Goal: Information Seeking & Learning: Learn about a topic

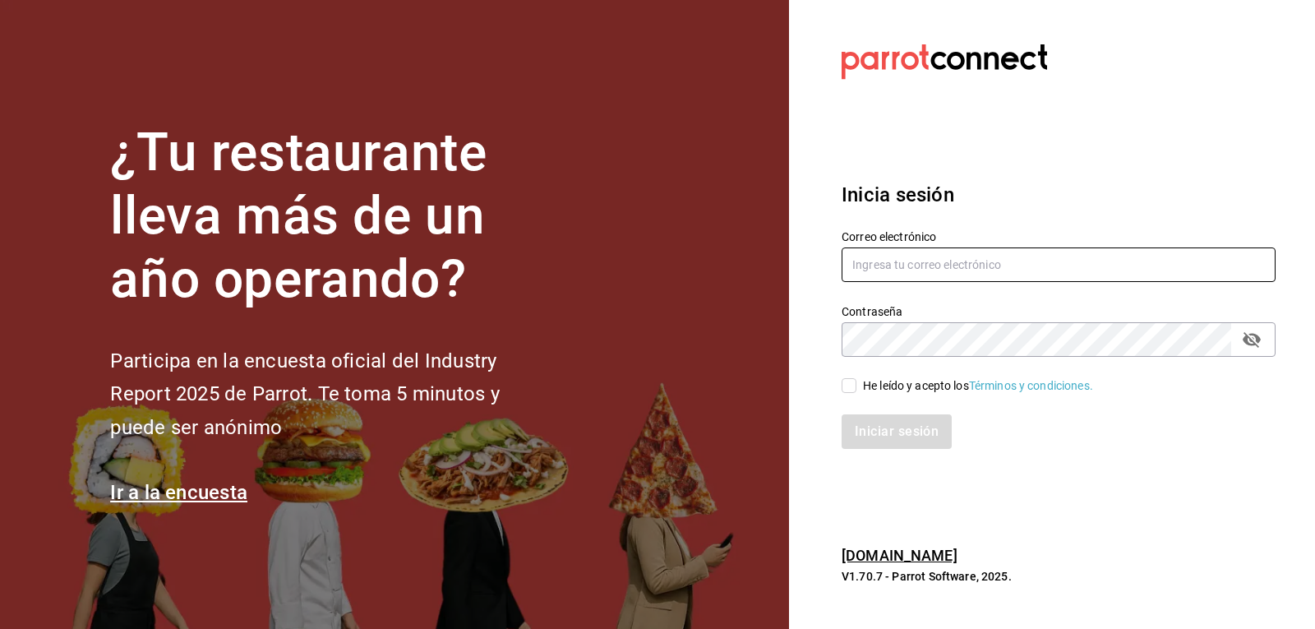
type input "josepalax90@gmail.com"
click at [848, 387] on input "He leído y acepto los Términos y condiciones." at bounding box center [848, 385] width 15 height 15
checkbox input "true"
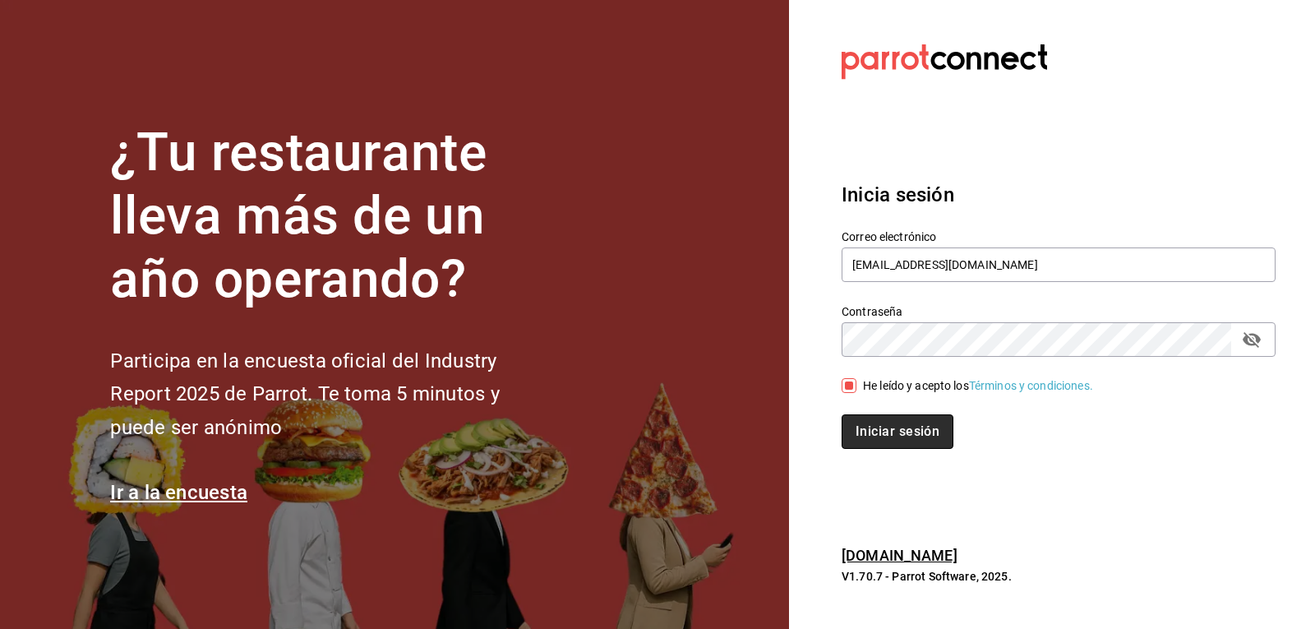
click at [867, 423] on button "Iniciar sesión" at bounding box center [897, 431] width 112 height 35
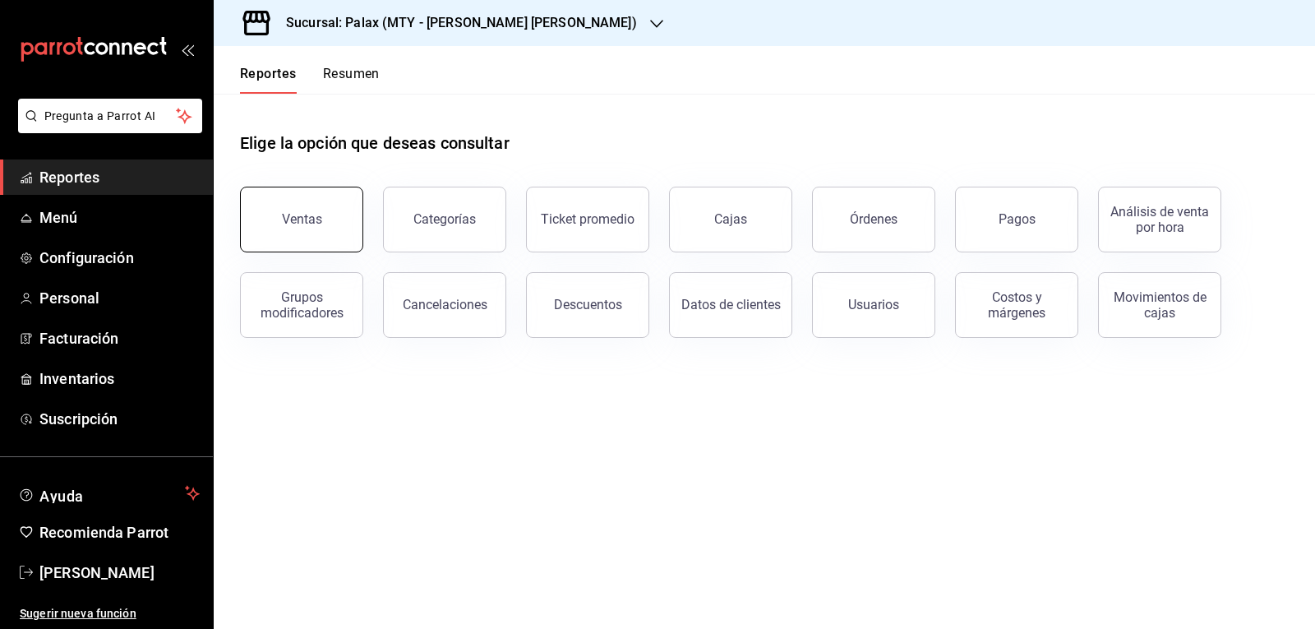
click at [136, 186] on span "Reportes" at bounding box center [119, 177] width 160 height 22
click at [265, 213] on button "Ventas" at bounding box center [301, 220] width 123 height 66
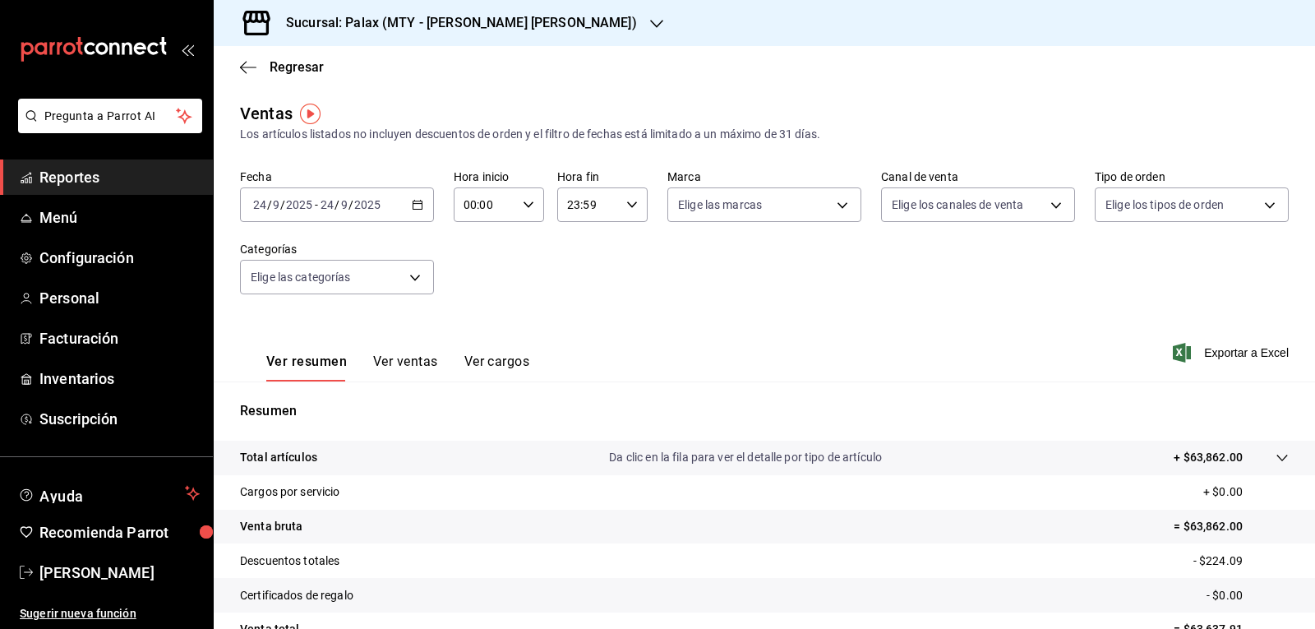
click at [526, 202] on icon "button" at bounding box center [529, 205] width 12 height 12
click at [476, 279] on span "07" at bounding box center [473, 275] width 19 height 13
type input "07:00"
click at [531, 21] on div at bounding box center [657, 314] width 1315 height 629
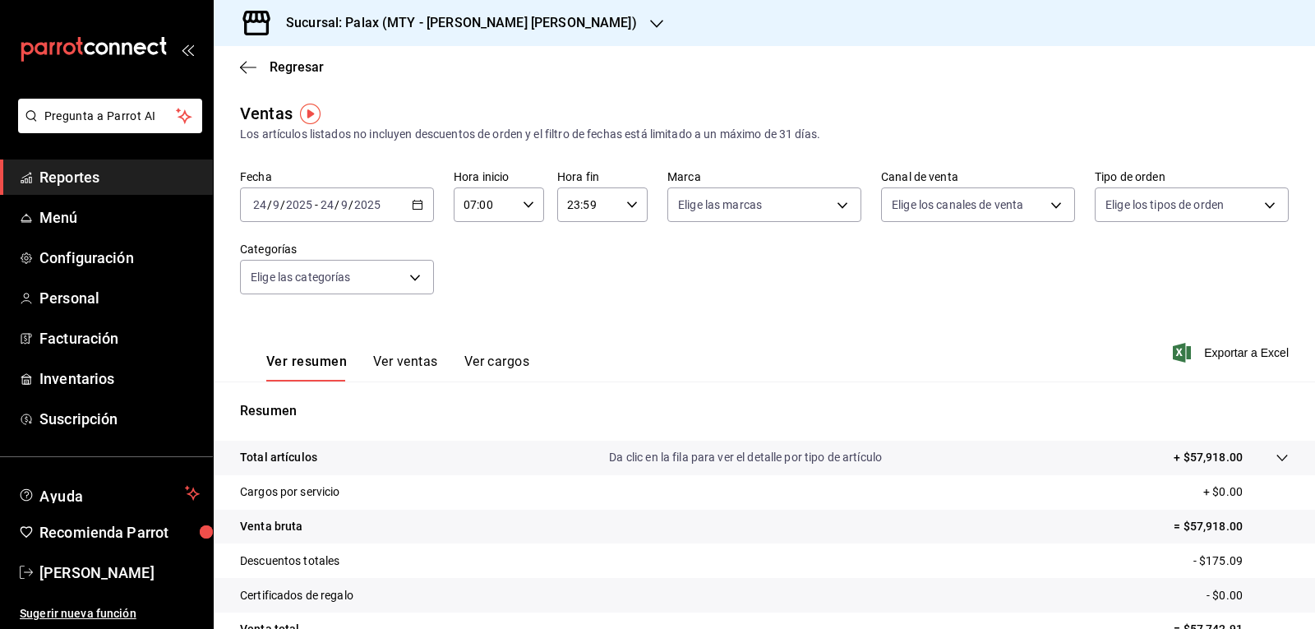
click at [523, 22] on div "Sucursal: Palax (MTY - [PERSON_NAME] [PERSON_NAME])" at bounding box center [448, 23] width 443 height 46
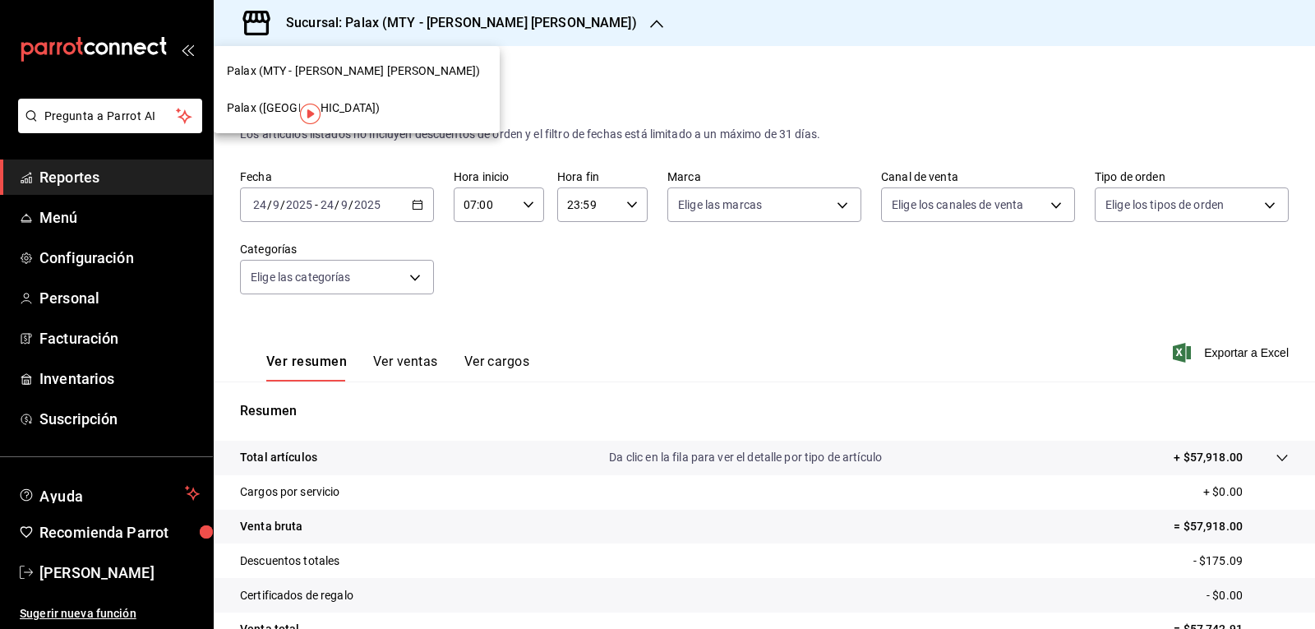
click at [279, 102] on span "Palax ([GEOGRAPHIC_DATA])" at bounding box center [303, 107] width 153 height 17
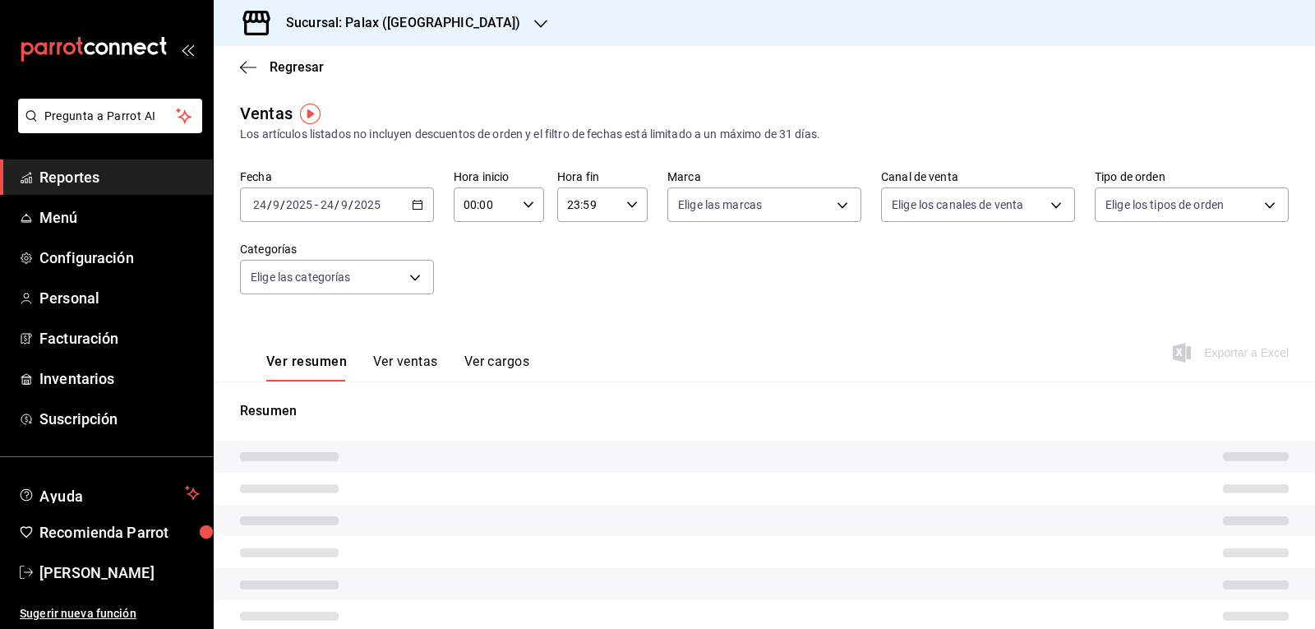
type input "07:00"
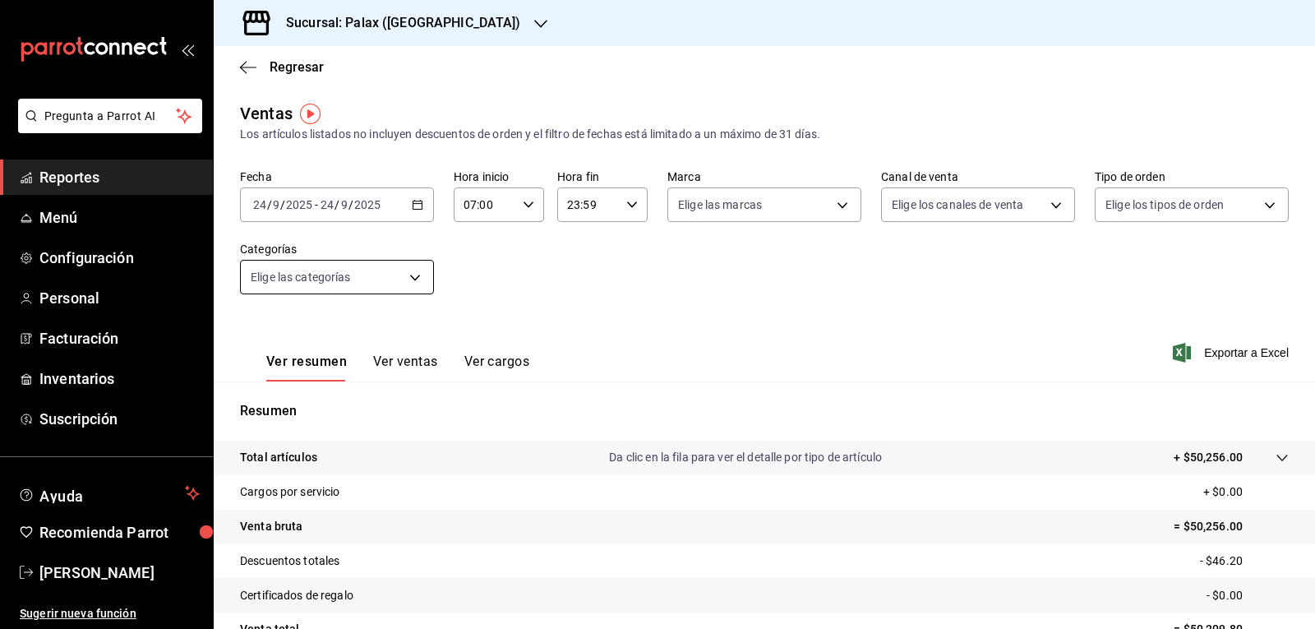
click at [406, 271] on body "Pregunta a Parrot AI Reportes Menú Configuración Personal Facturación Inventari…" at bounding box center [657, 314] width 1315 height 629
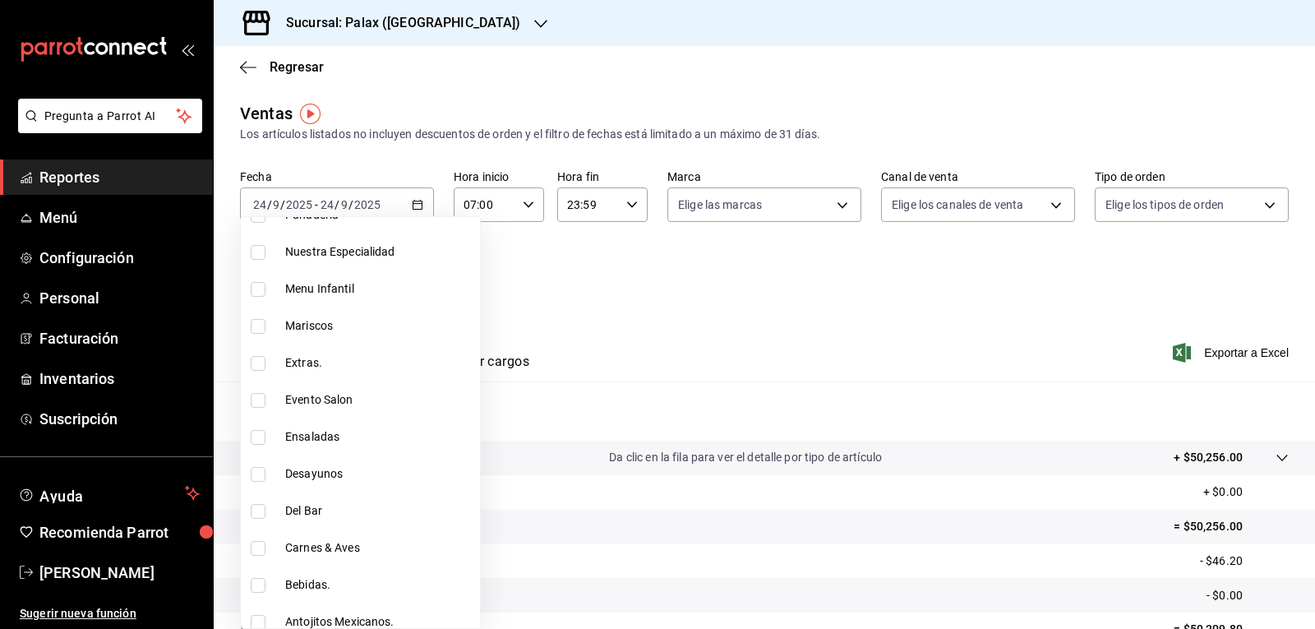
scroll to position [493, 0]
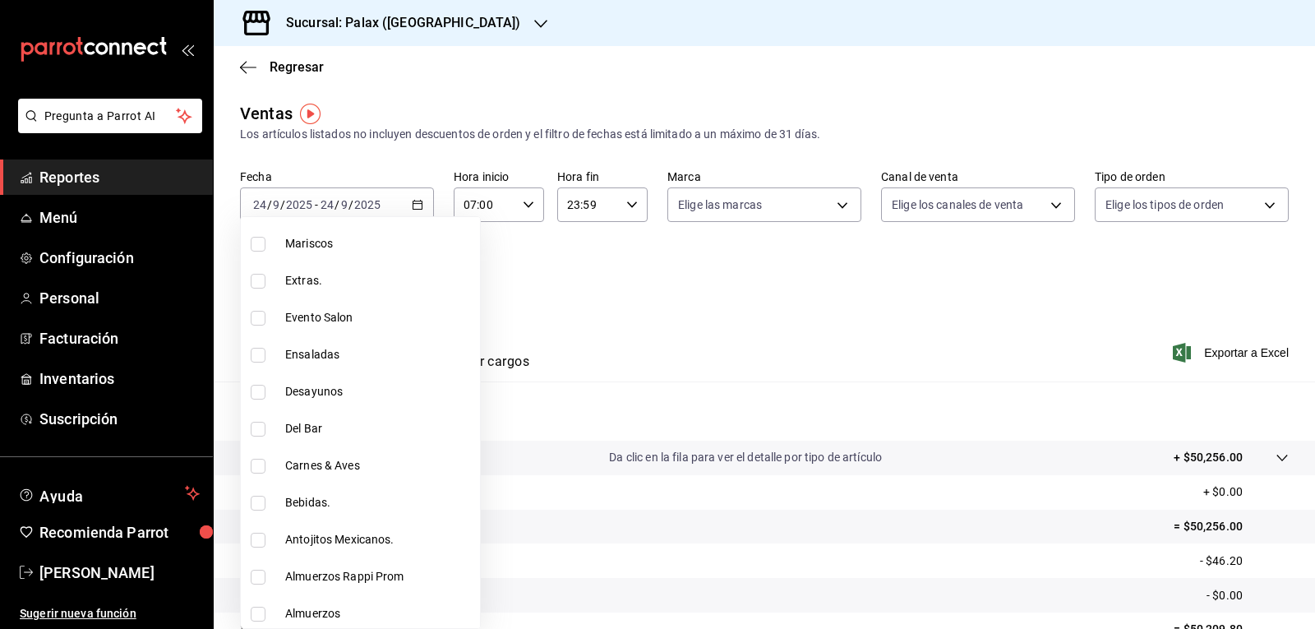
click at [263, 430] on input "checkbox" at bounding box center [258, 429] width 15 height 15
checkbox input "true"
type input "e5fa14e2-c7bb-4afd-b0cf-6d1a2447c4a1"
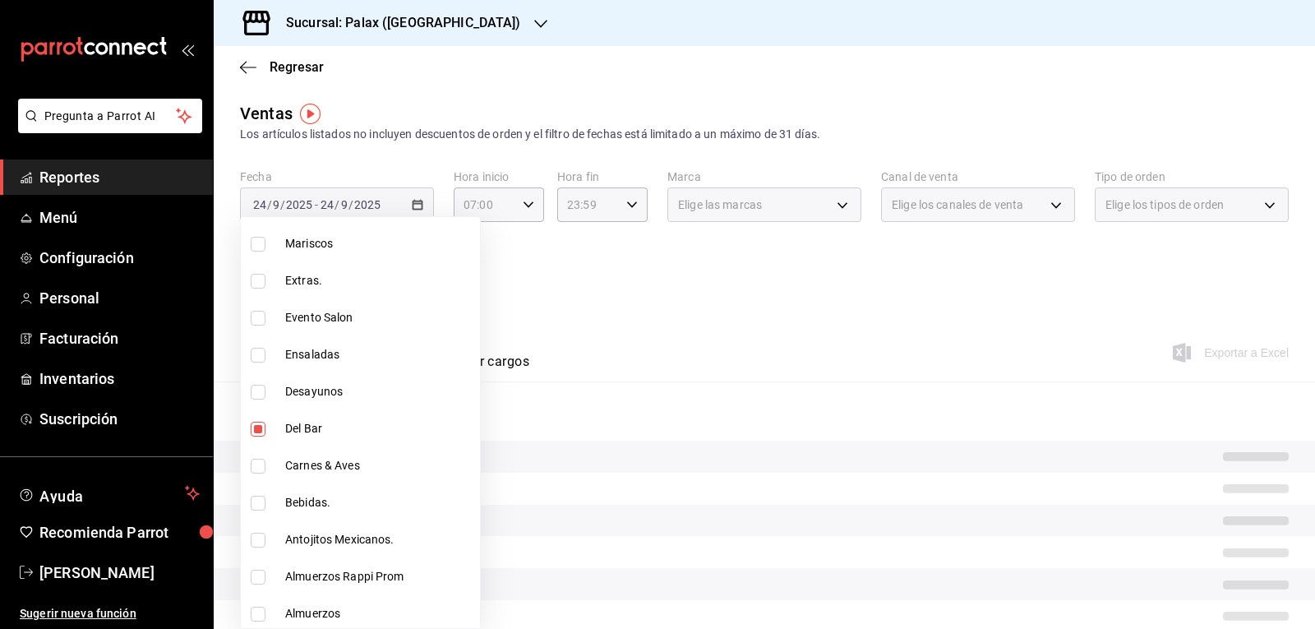
click at [604, 336] on div at bounding box center [657, 314] width 1315 height 629
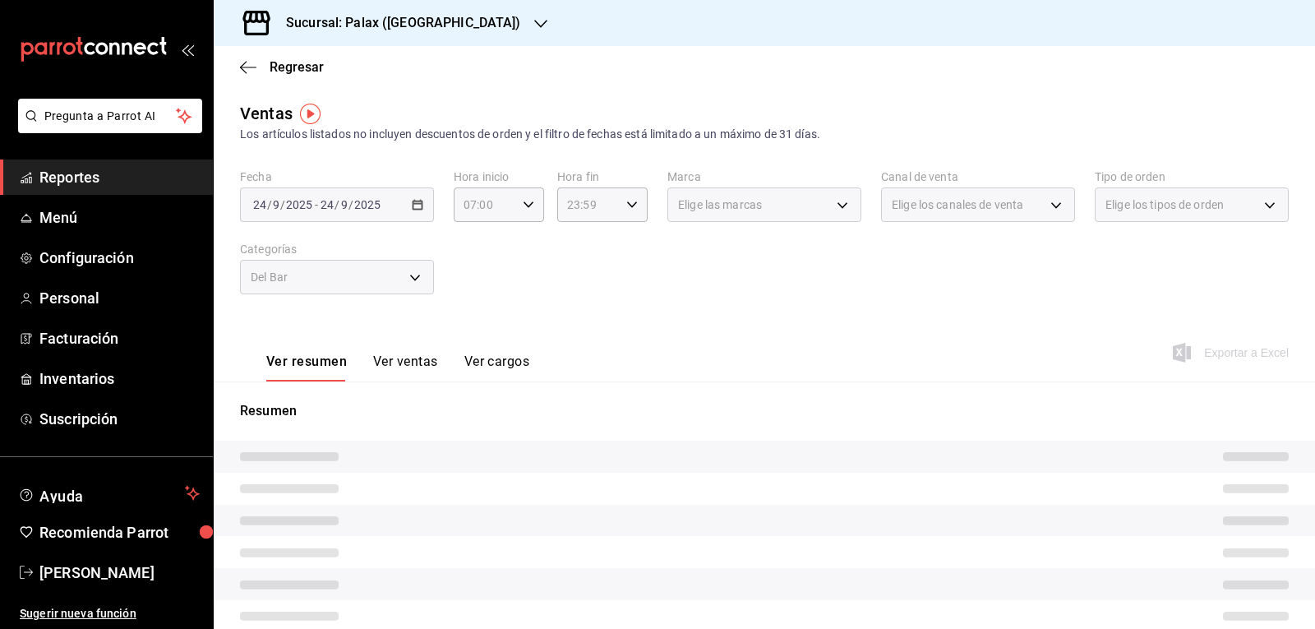
click at [408, 362] on button "Ver ventas" at bounding box center [405, 367] width 65 height 28
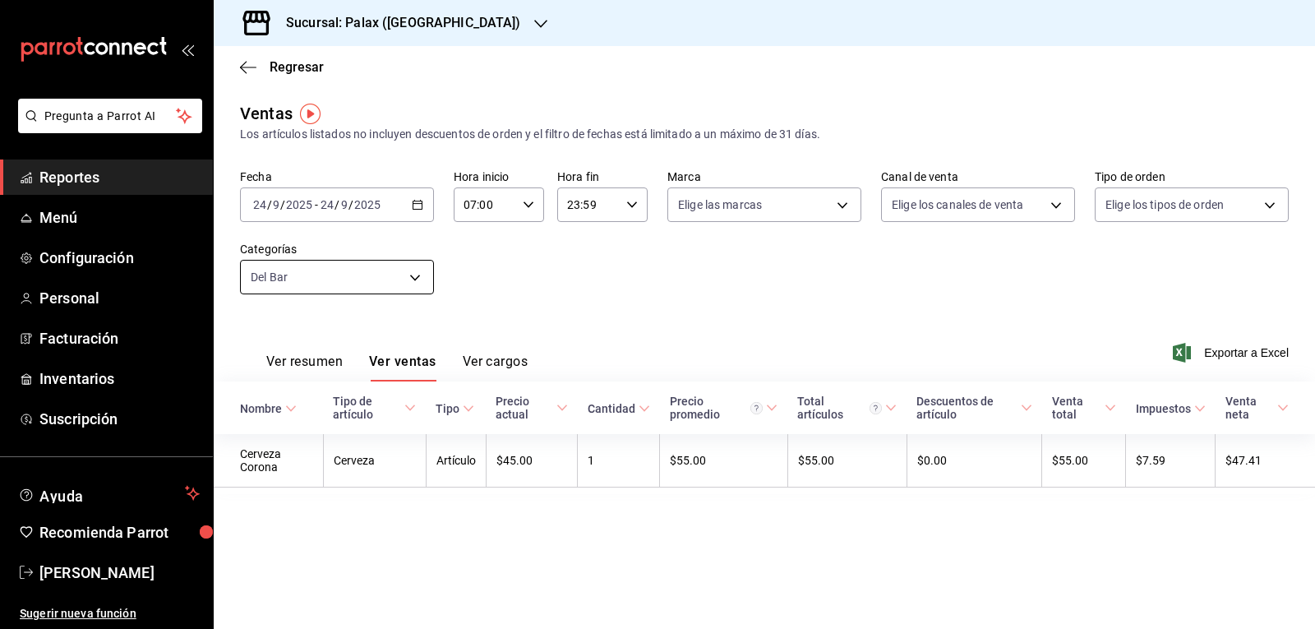
click at [415, 270] on body "Pregunta a Parrot AI Reportes Menú Configuración Personal Facturación Inventari…" at bounding box center [657, 314] width 1315 height 629
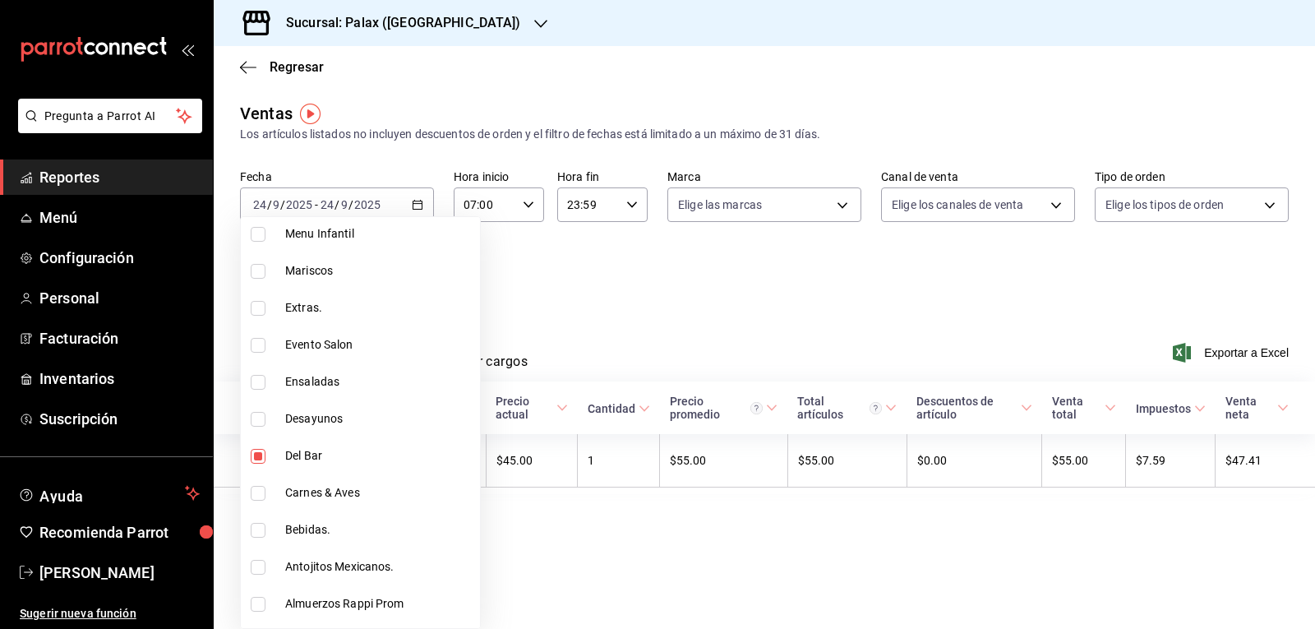
scroll to position [493, 0]
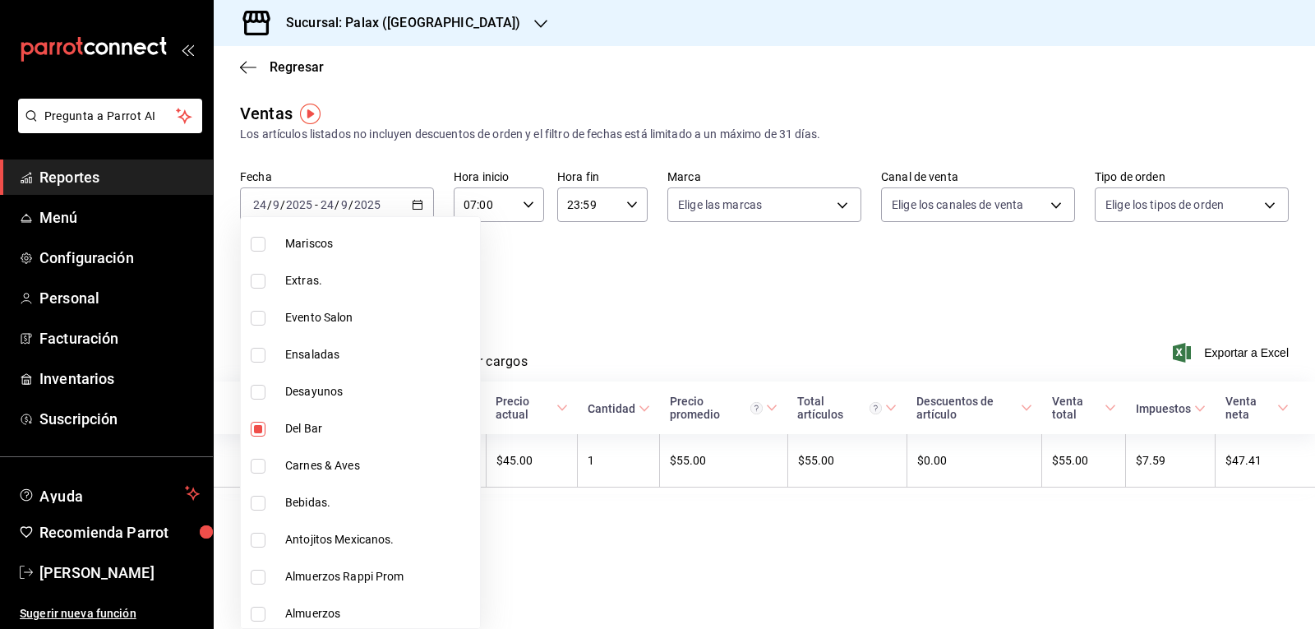
click at [257, 505] on input "checkbox" at bounding box center [258, 502] width 15 height 15
checkbox input "true"
type input "e5fa14e2-c7bb-4afd-b0cf-6d1a2447c4a1,4b82141e-e12f-4992-9202-ab169af21a46"
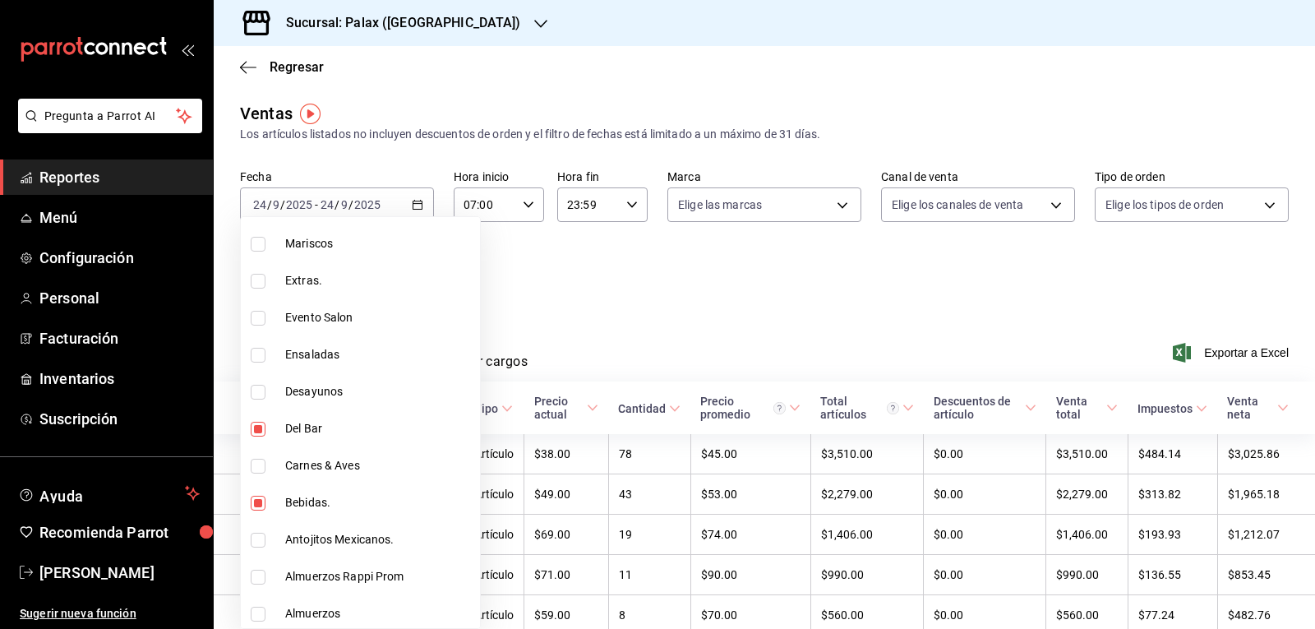
click at [556, 284] on div at bounding box center [657, 314] width 1315 height 629
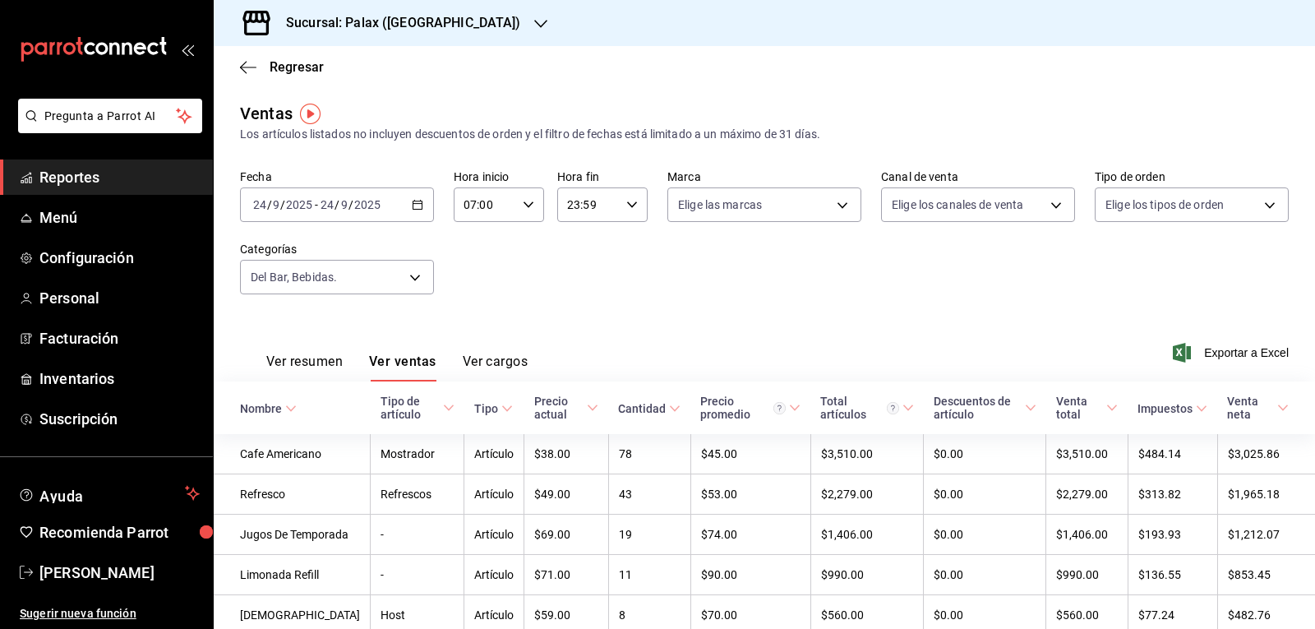
click at [395, 358] on button "Ver ventas" at bounding box center [402, 367] width 67 height 28
click at [417, 278] on body "Pregunta a Parrot AI Reportes Menú Configuración Personal Facturación Inventari…" at bounding box center [657, 314] width 1315 height 629
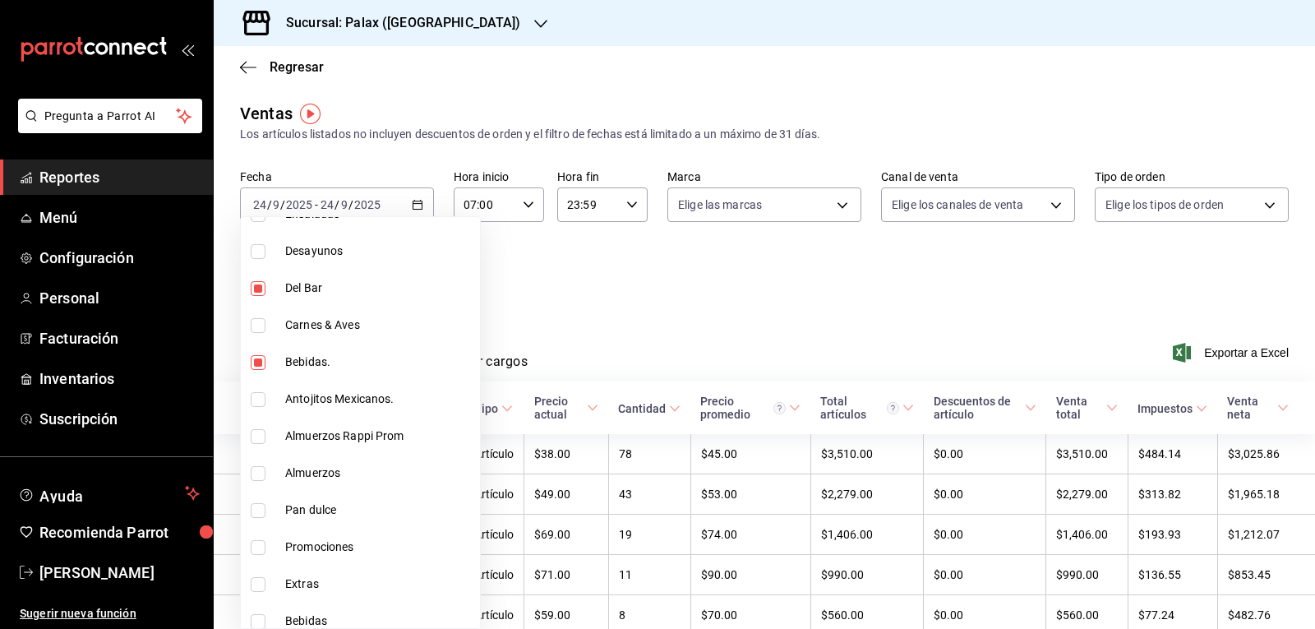
scroll to position [657, 0]
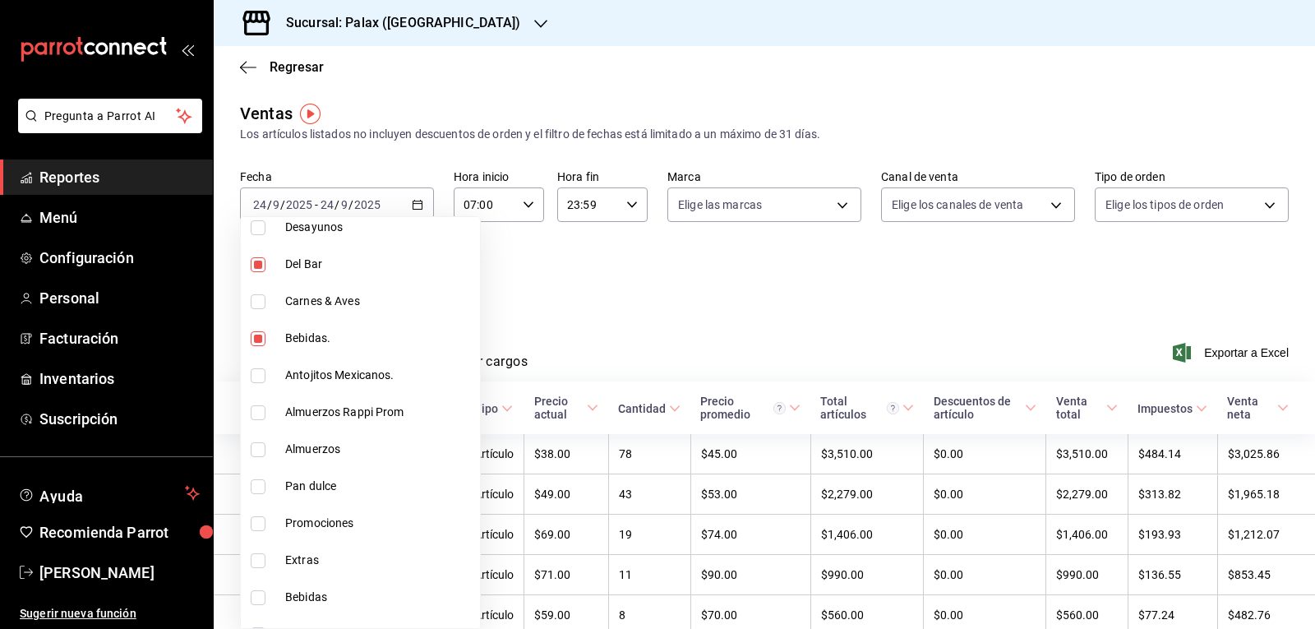
click at [266, 485] on label at bounding box center [261, 486] width 21 height 15
click at [265, 485] on input "checkbox" at bounding box center [258, 486] width 15 height 15
click at [257, 486] on input "checkbox" at bounding box center [258, 486] width 15 height 15
checkbox input "true"
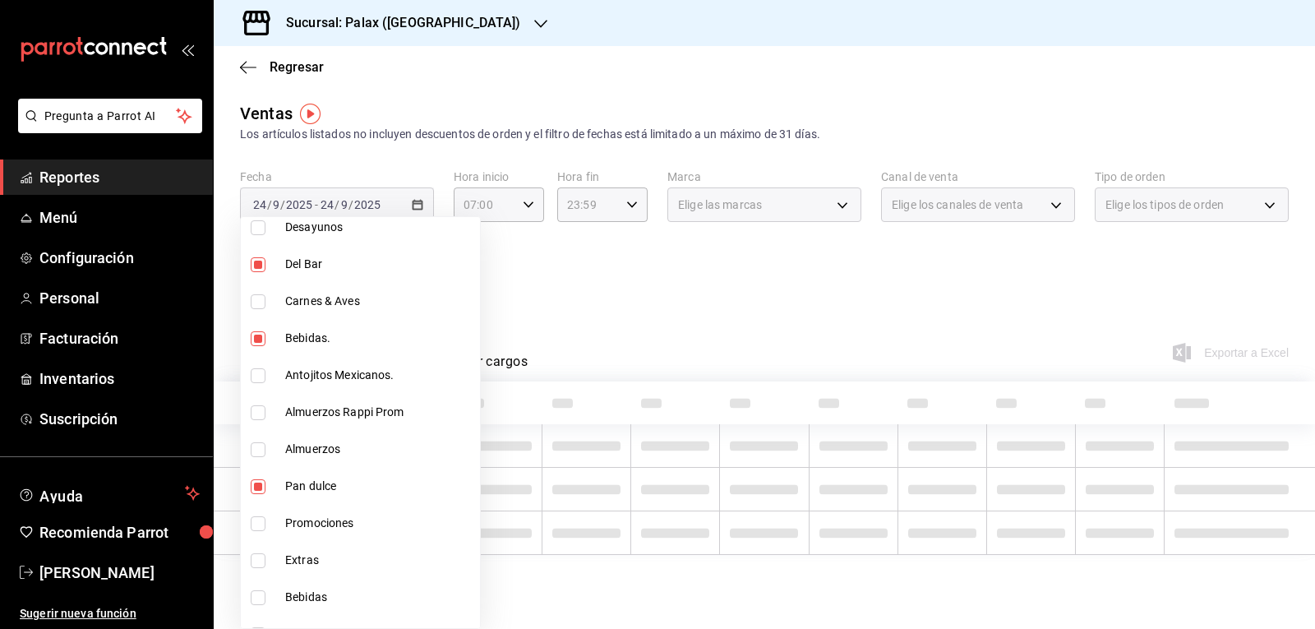
type input "e5fa14e2-c7bb-4afd-b0cf-6d1a2447c4a1,4b82141e-e12f-4992-9202-ab169af21a46,a0032…"
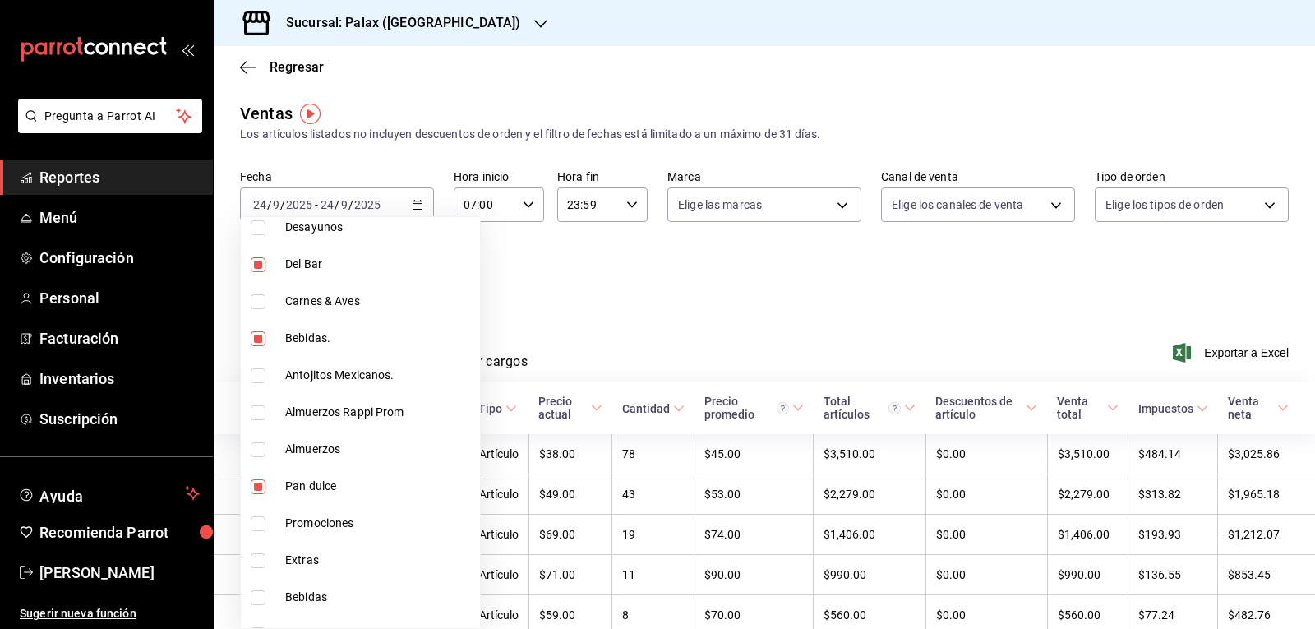
click at [612, 297] on div at bounding box center [657, 314] width 1315 height 629
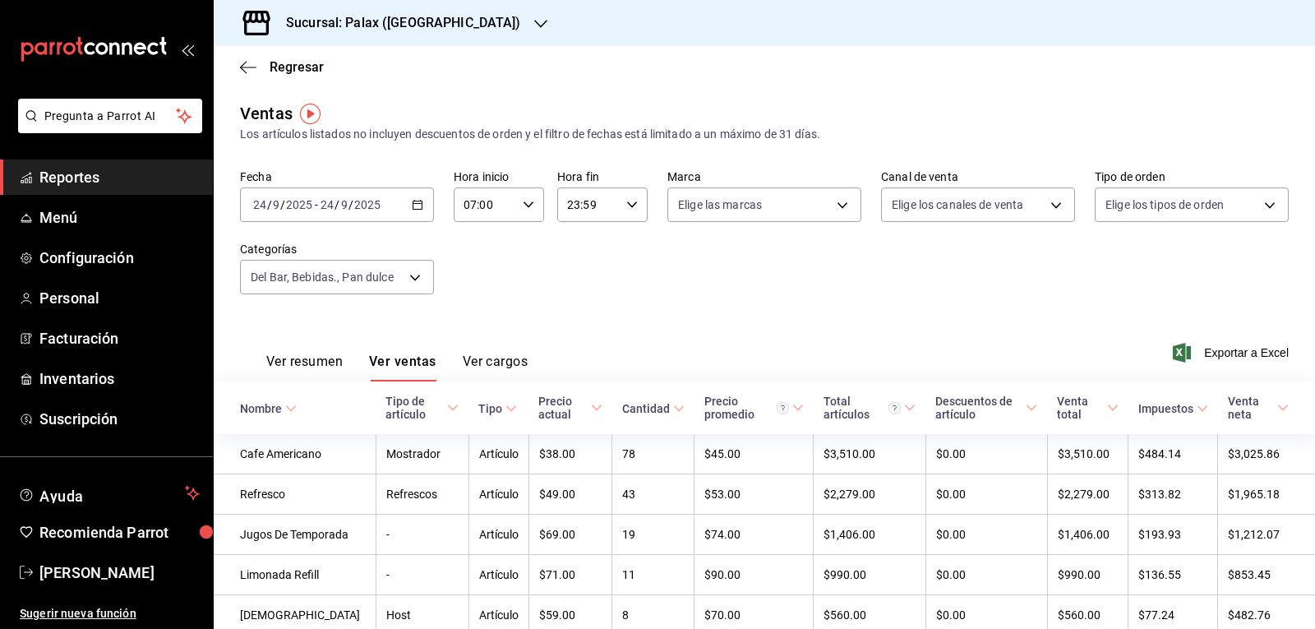
click at [405, 354] on button "Ver ventas" at bounding box center [402, 367] width 67 height 28
click at [413, 359] on button "Ver ventas" at bounding box center [402, 367] width 67 height 28
click at [417, 274] on body "Pregunta a Parrot AI Reportes Menú Configuración Personal Facturación Inventari…" at bounding box center [657, 314] width 1315 height 629
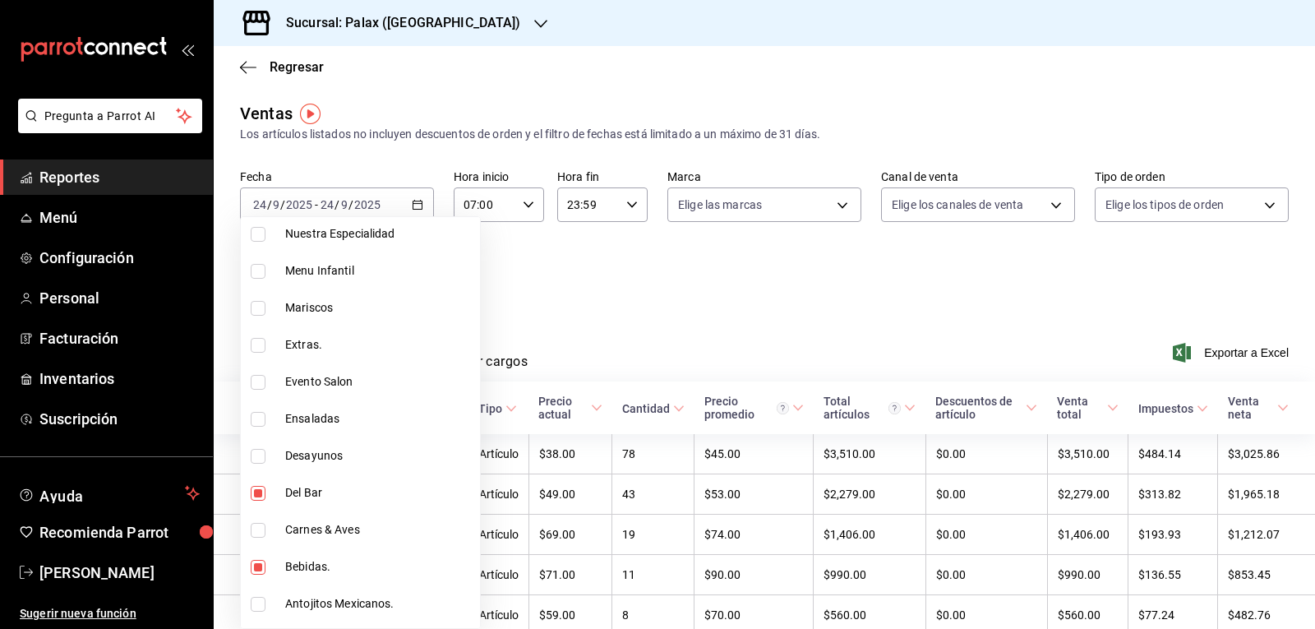
scroll to position [493, 0]
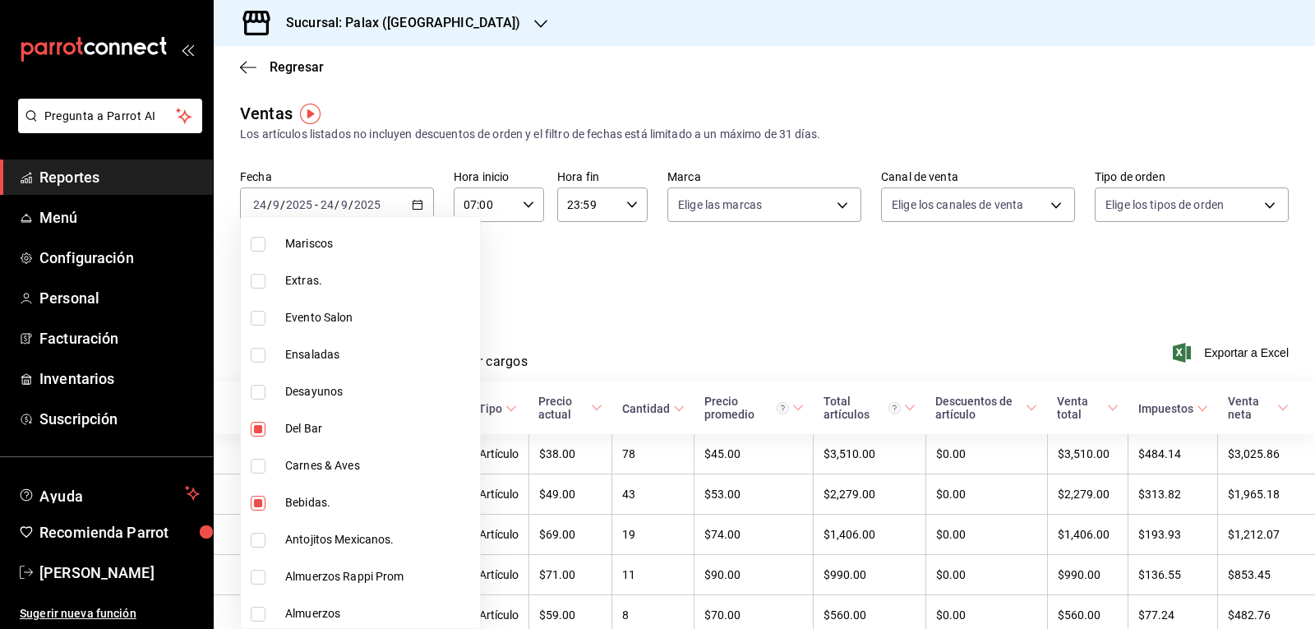
click at [260, 437] on li "Del Bar" at bounding box center [360, 428] width 239 height 37
click at [259, 430] on input "checkbox" at bounding box center [258, 429] width 15 height 15
checkbox input "true"
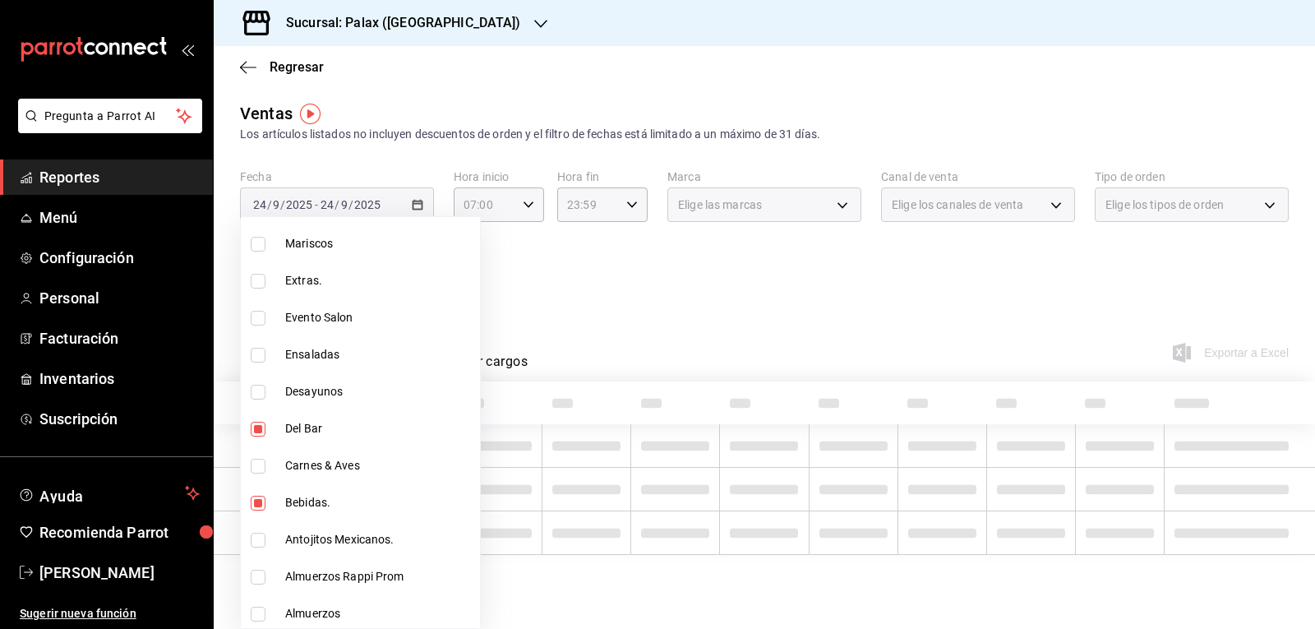
type input "4b82141e-e12f-4992-9202-ab169af21a46,a0032ace-f936-4bce-ae72-52a9a3fd0e48,e5fa1…"
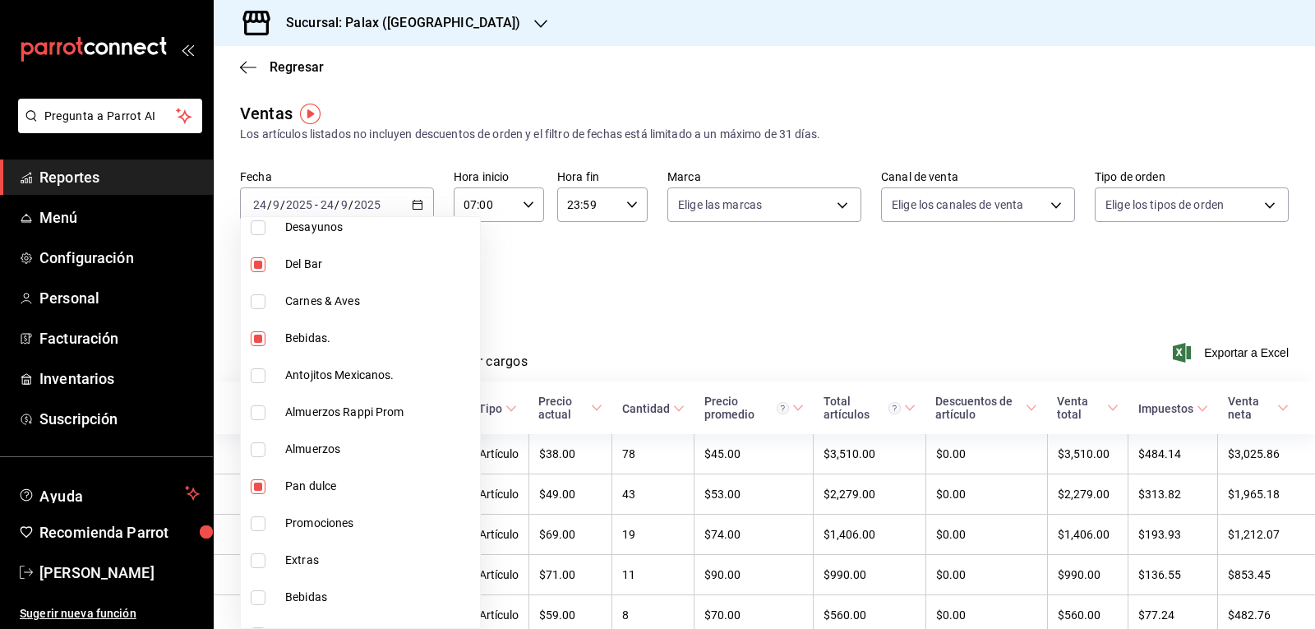
click at [265, 265] on input "checkbox" at bounding box center [258, 264] width 15 height 15
checkbox input "false"
type input "4b82141e-e12f-4992-9202-ab169af21a46,a0032ace-f936-4bce-ae72-52a9a3fd0e48"
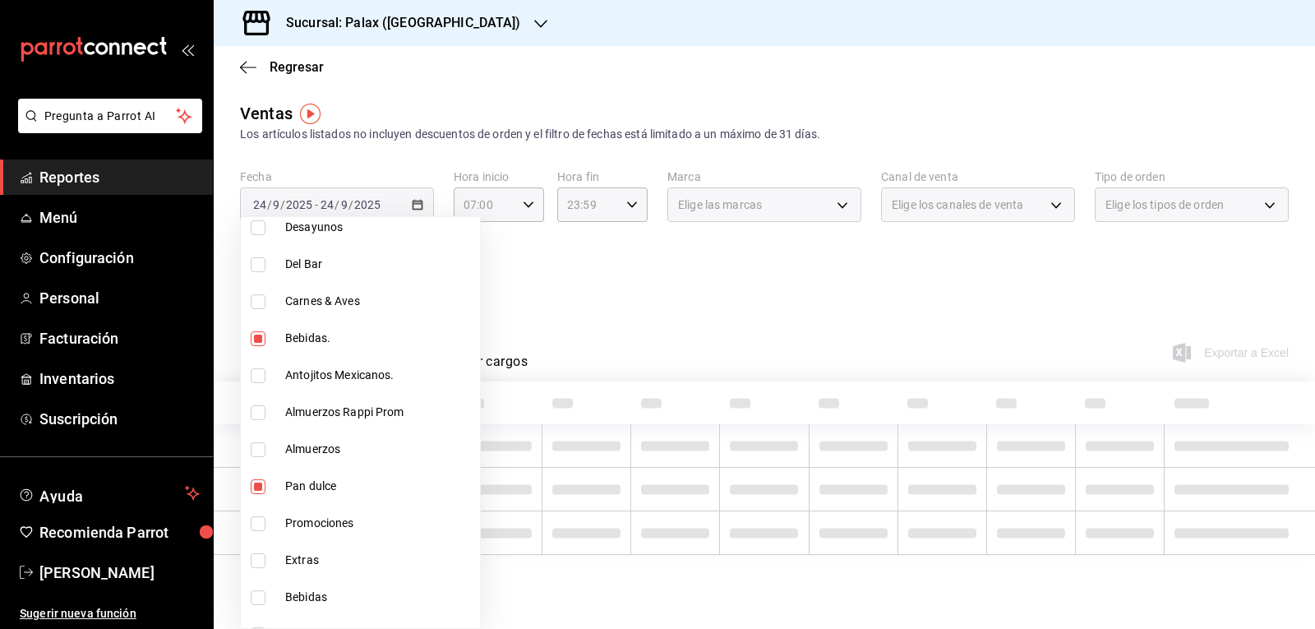
click at [251, 336] on input "checkbox" at bounding box center [258, 338] width 15 height 15
checkbox input "false"
type input "a0032ace-f936-4bce-ae72-52a9a3fd0e48"
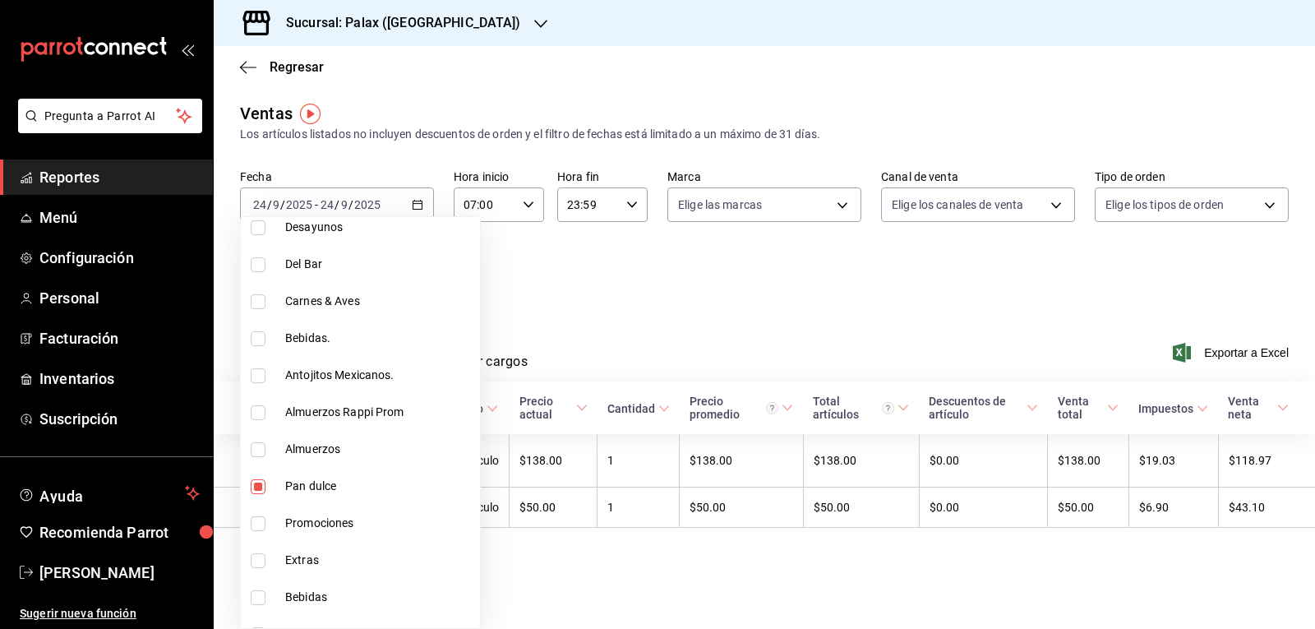
click at [646, 280] on div at bounding box center [657, 314] width 1315 height 629
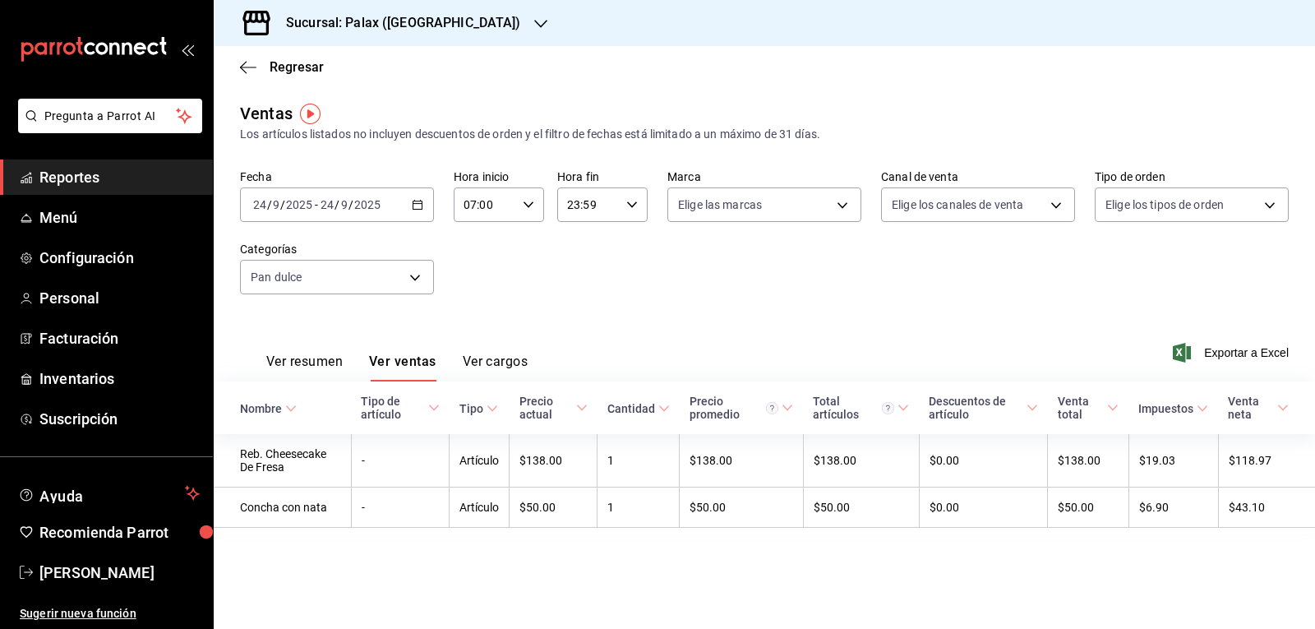
click at [400, 360] on button "Ver ventas" at bounding box center [402, 367] width 67 height 28
click at [401, 361] on button "Ver ventas" at bounding box center [402, 367] width 67 height 28
click at [428, 359] on button "Ver ventas" at bounding box center [402, 367] width 67 height 28
click at [417, 274] on body "Pregunta a Parrot AI Reportes Menú Configuración Personal Facturación Inventari…" at bounding box center [657, 314] width 1315 height 629
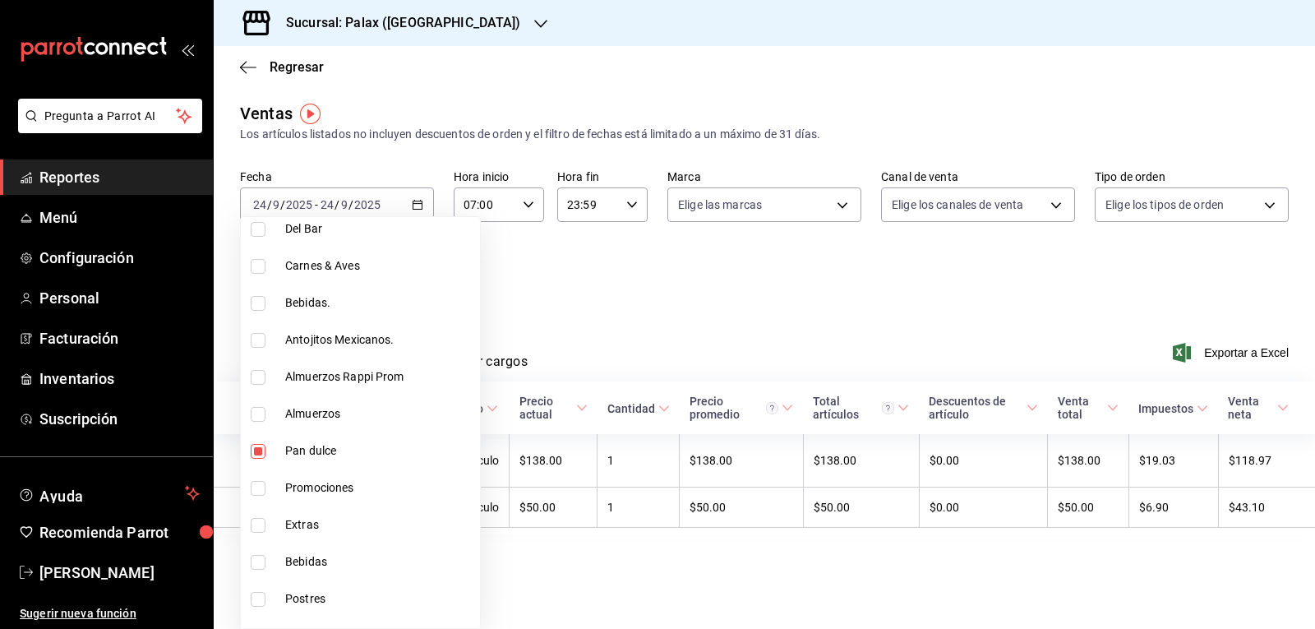
scroll to position [739, 0]
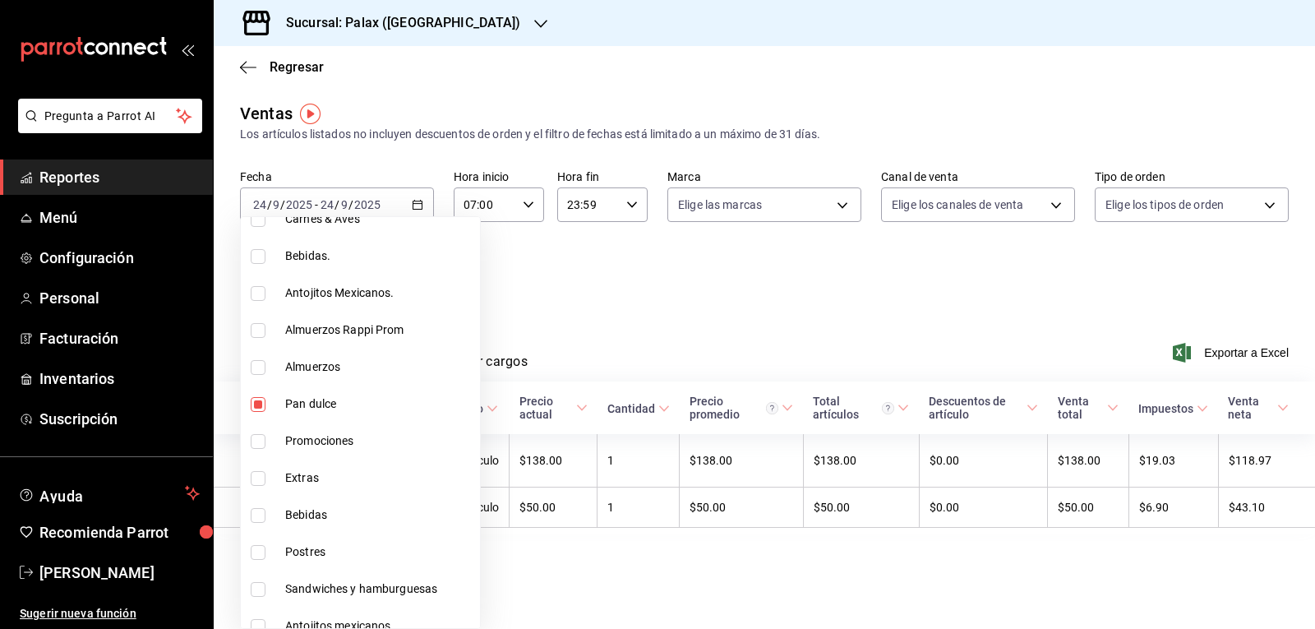
click at [254, 406] on input "checkbox" at bounding box center [258, 404] width 15 height 15
checkbox input "false"
click at [255, 404] on input "checkbox" at bounding box center [258, 404] width 15 height 15
checkbox input "true"
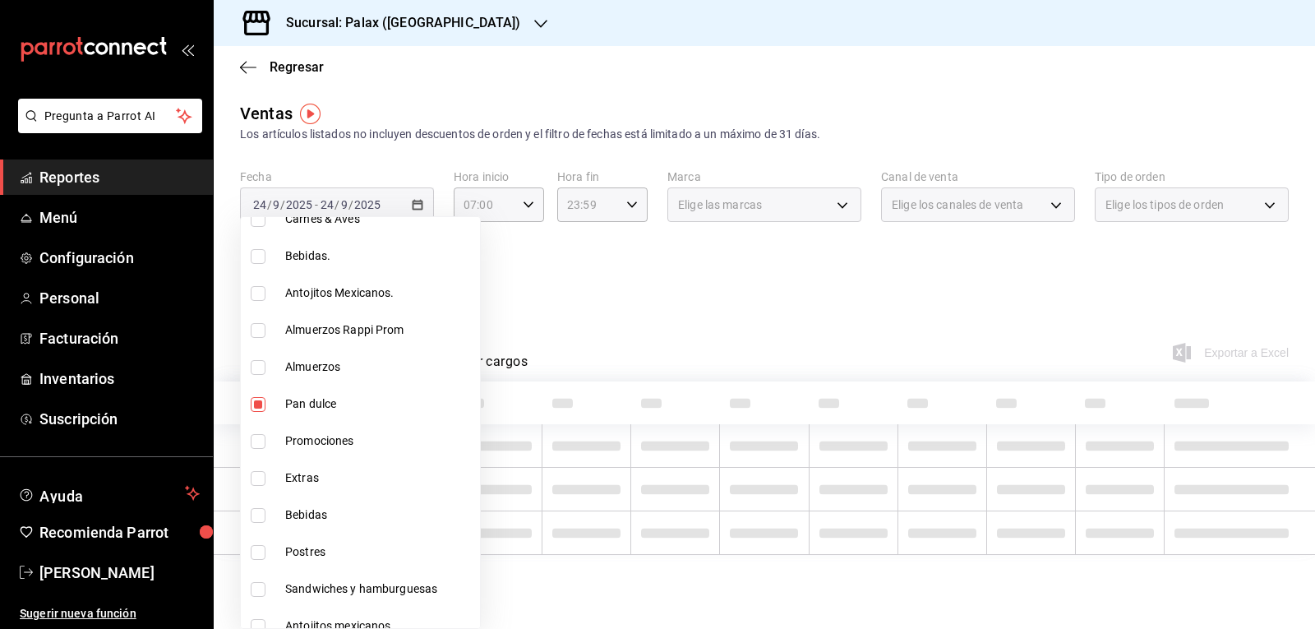
type input "a0032ace-f936-4bce-ae72-52a9a3fd0e48"
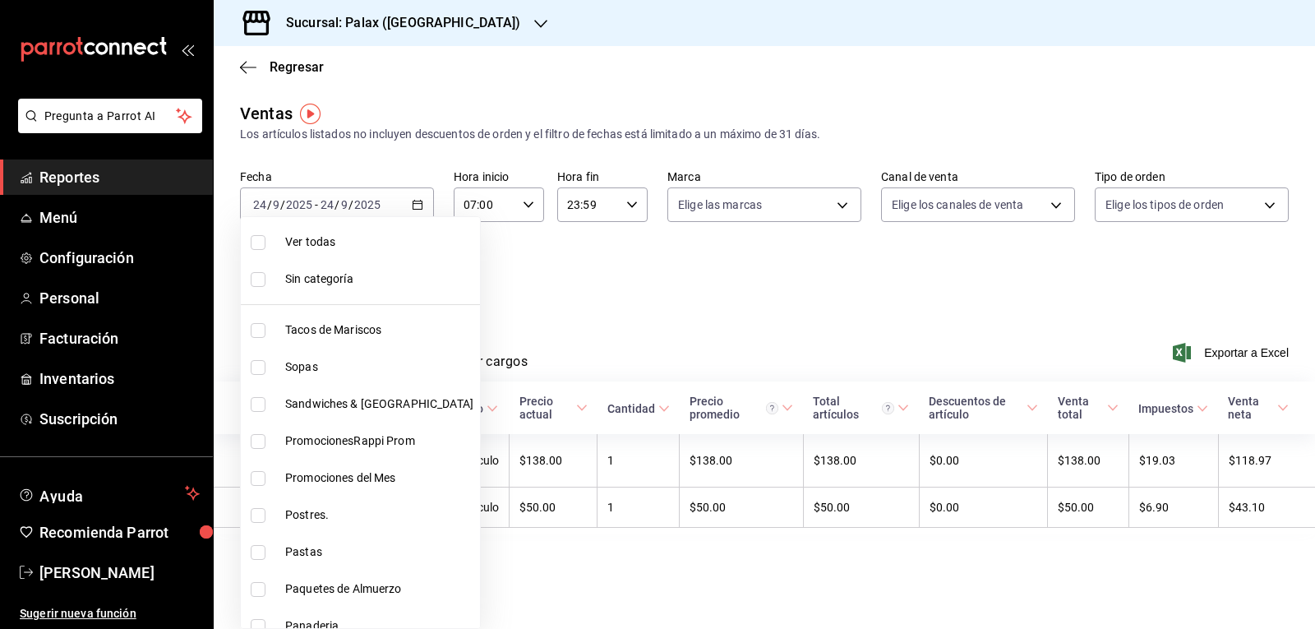
click at [689, 285] on div at bounding box center [657, 314] width 1315 height 629
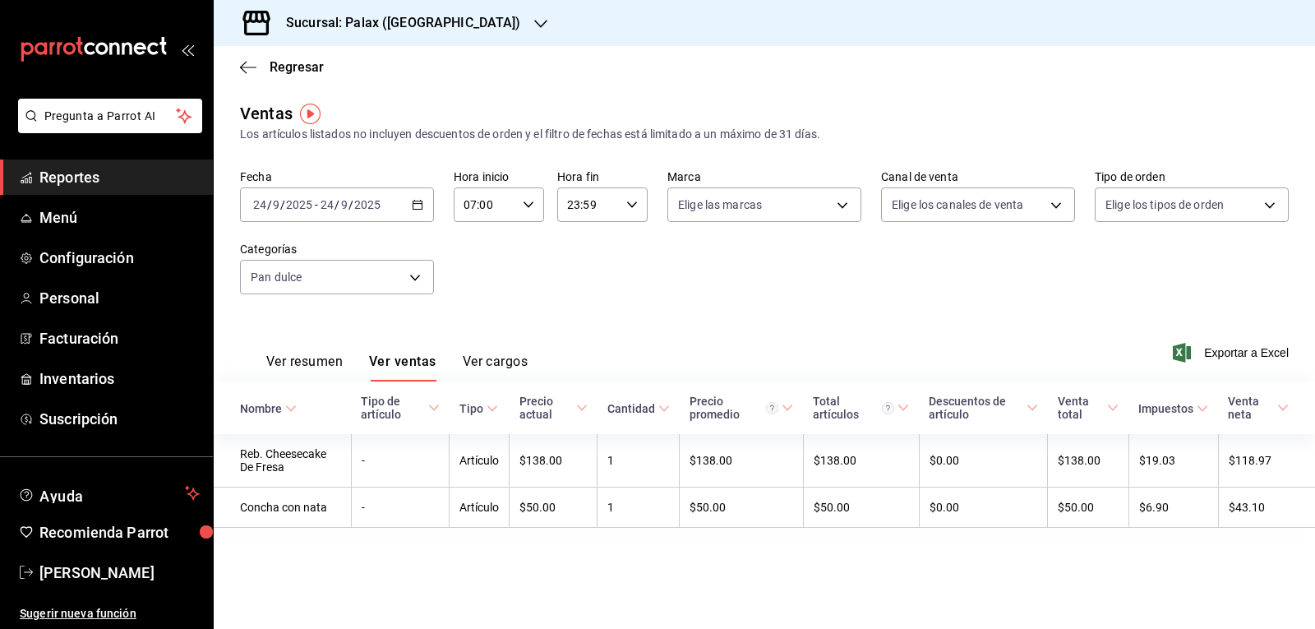
click at [414, 363] on button "Ver ventas" at bounding box center [402, 367] width 67 height 28
click at [417, 276] on body "Pregunta a Parrot AI Reportes Menú Configuración Personal Facturación Inventari…" at bounding box center [657, 314] width 1315 height 629
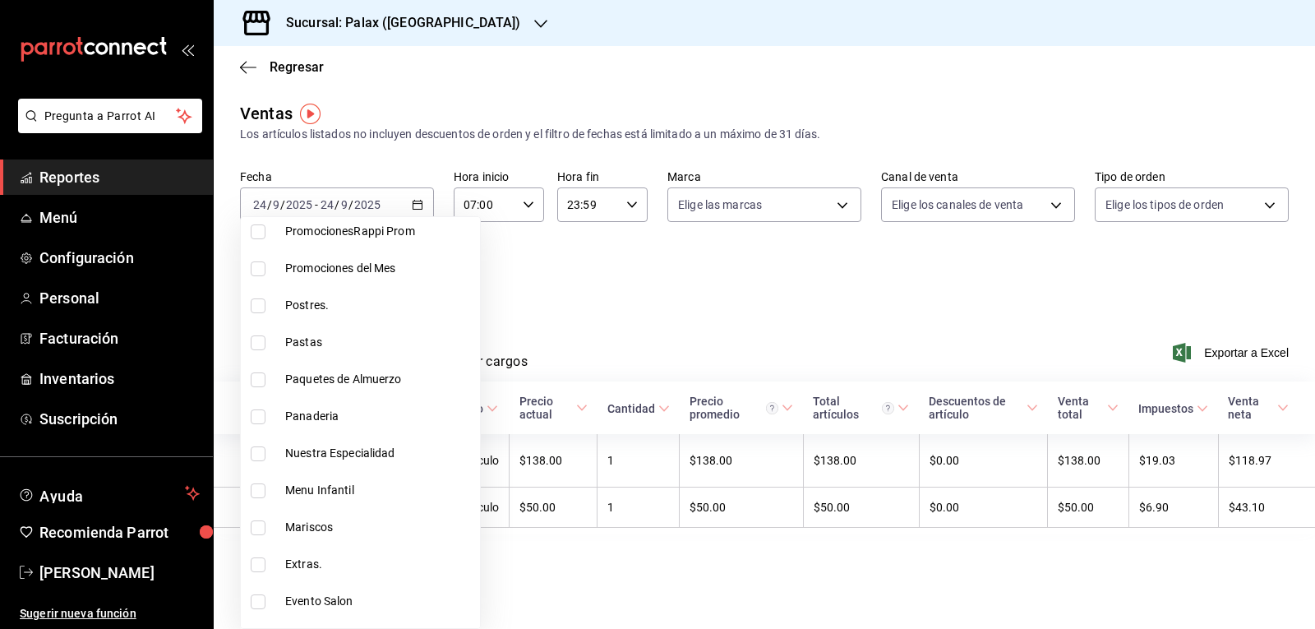
scroll to position [246, 0]
click at [264, 381] on input "checkbox" at bounding box center [258, 379] width 15 height 15
checkbox input "true"
type input "a0032ace-f936-4bce-ae72-52a9a3fd0e48,90d14028-a2c9-4fb8-b762-41d9ea373592"
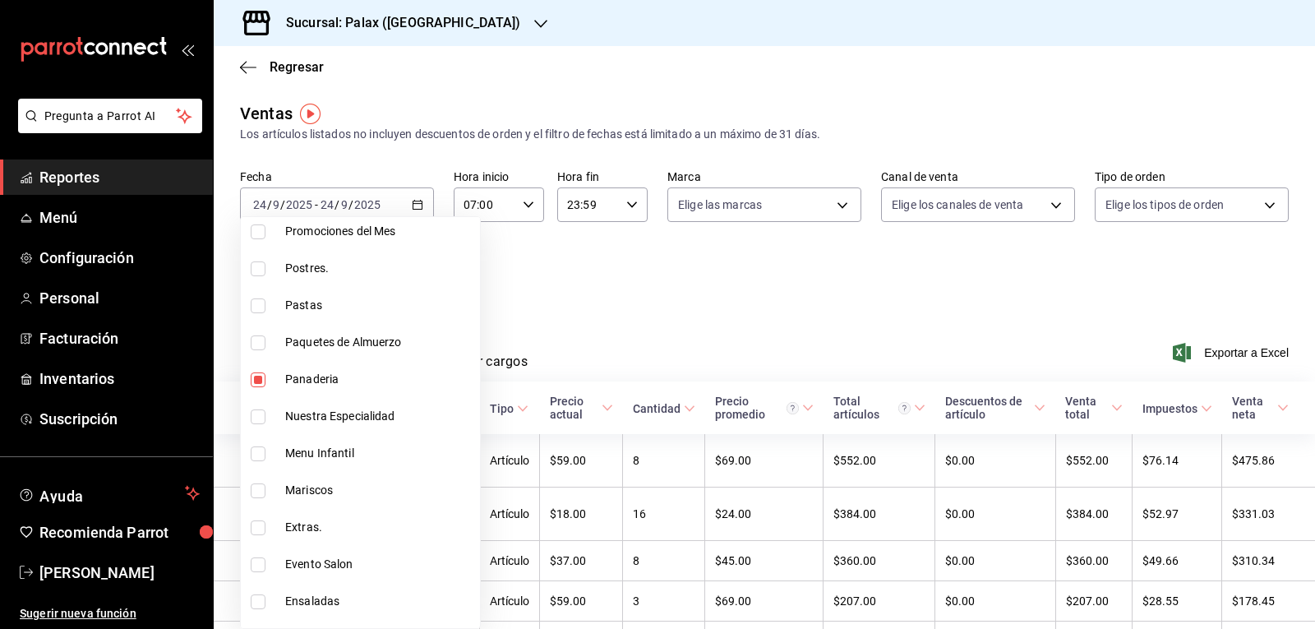
drag, startPoint x: 714, startPoint y: 322, endPoint x: 613, endPoint y: 318, distance: 101.1
click at [613, 318] on div at bounding box center [657, 314] width 1315 height 629
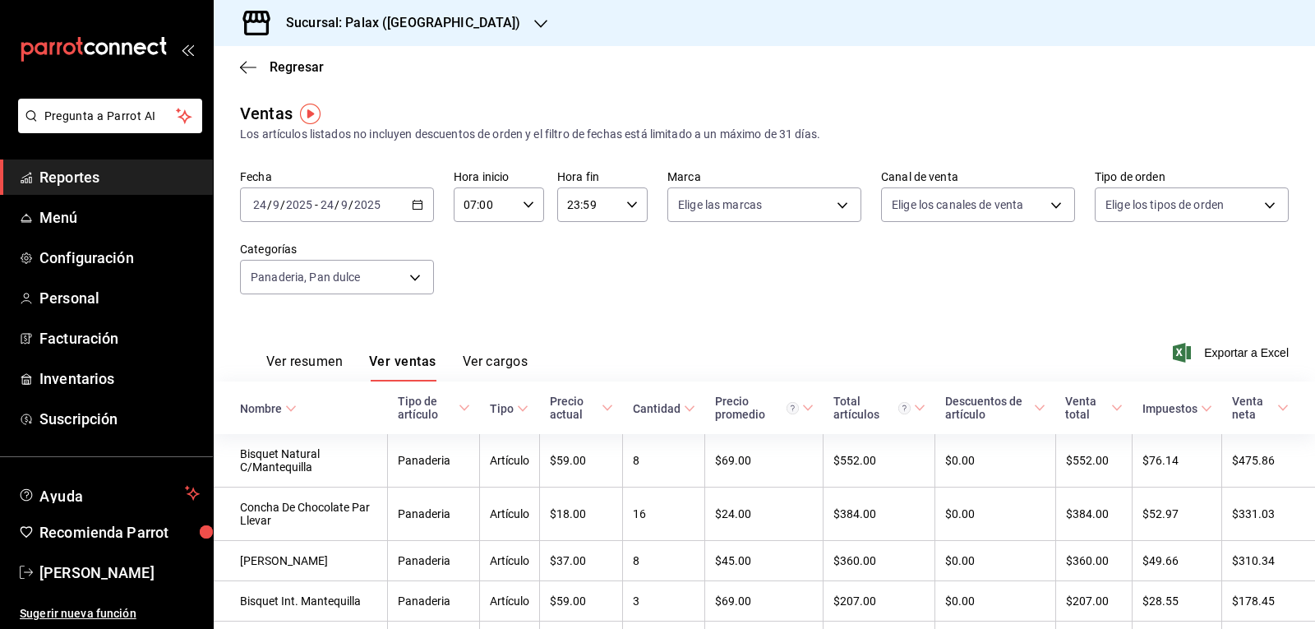
click at [613, 318] on div "Ver todas Sin categoría Tacos de Mariscos Sopas Sandwiches & Hamburg Promocione…" at bounding box center [657, 314] width 1315 height 629
click at [418, 363] on button "Ver ventas" at bounding box center [402, 367] width 67 height 28
click at [419, 275] on body "Pregunta a Parrot AI Reportes Menú Configuración Personal Facturación Inventari…" at bounding box center [657, 314] width 1315 height 629
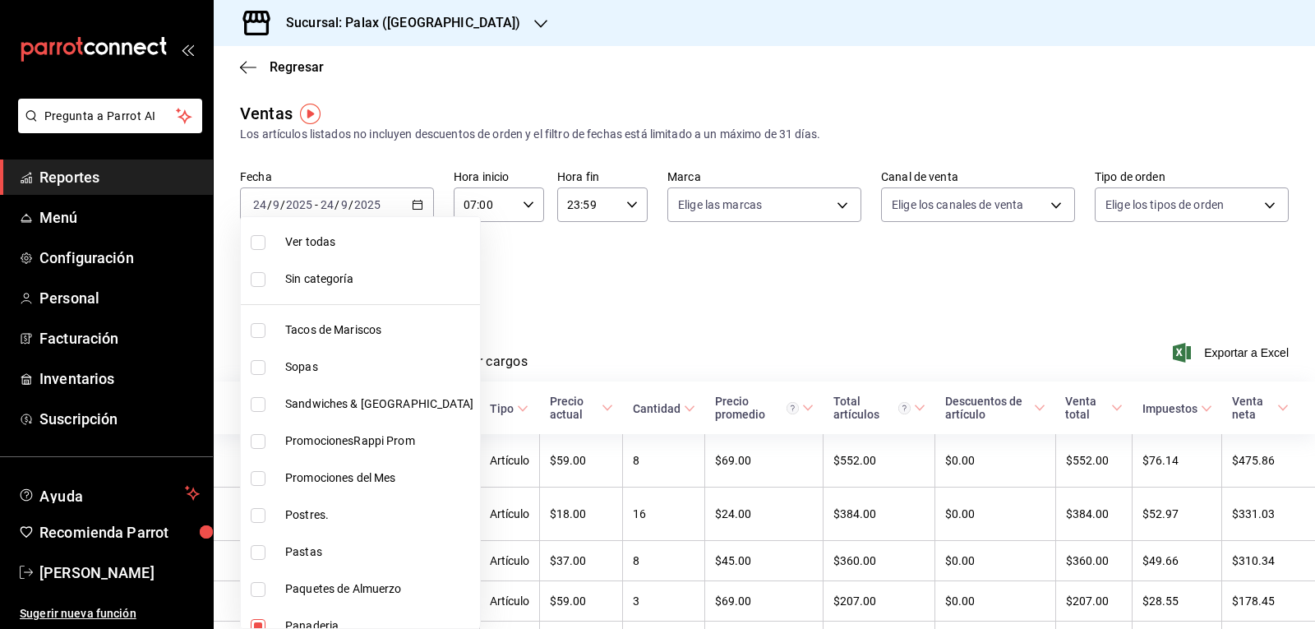
click at [839, 304] on div at bounding box center [657, 314] width 1315 height 629
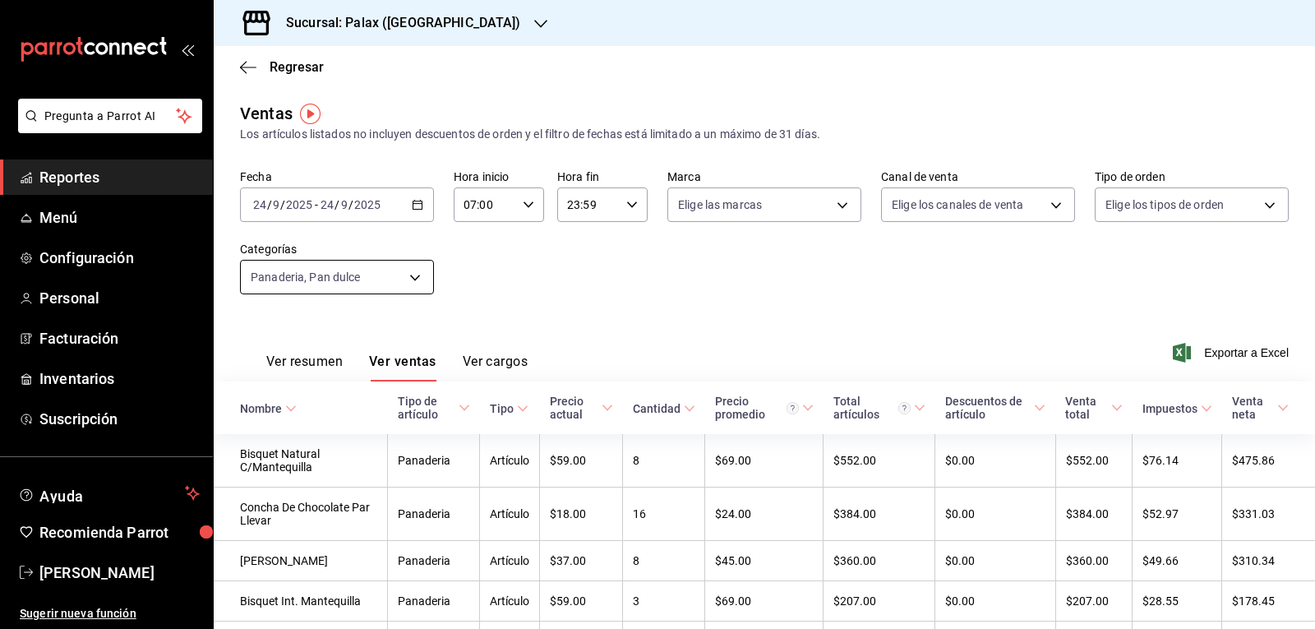
click at [413, 274] on body "Pregunta a Parrot AI Reportes Menú Configuración Personal Facturación Inventari…" at bounding box center [657, 314] width 1315 height 629
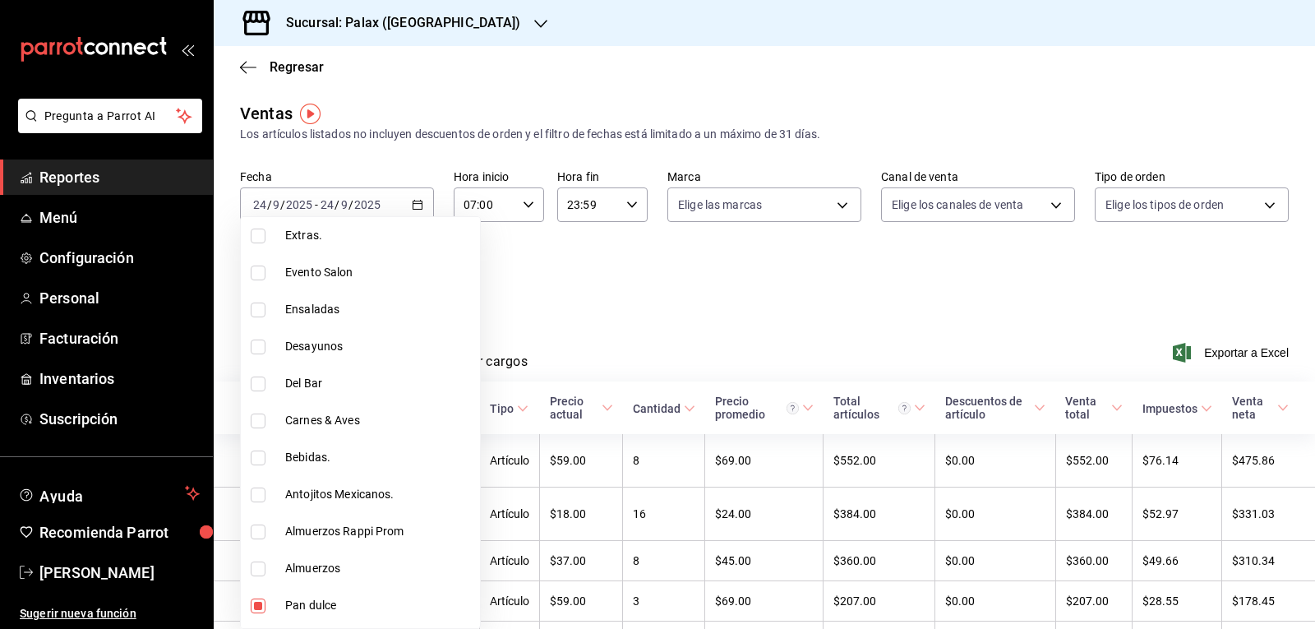
scroll to position [575, 0]
click at [257, 416] on input "checkbox" at bounding box center [258, 420] width 15 height 15
checkbox input "true"
type input "a0032ace-f936-4bce-ae72-52a9a3fd0e48,90d14028-a2c9-4fb8-b762-41d9ea373592,4b821…"
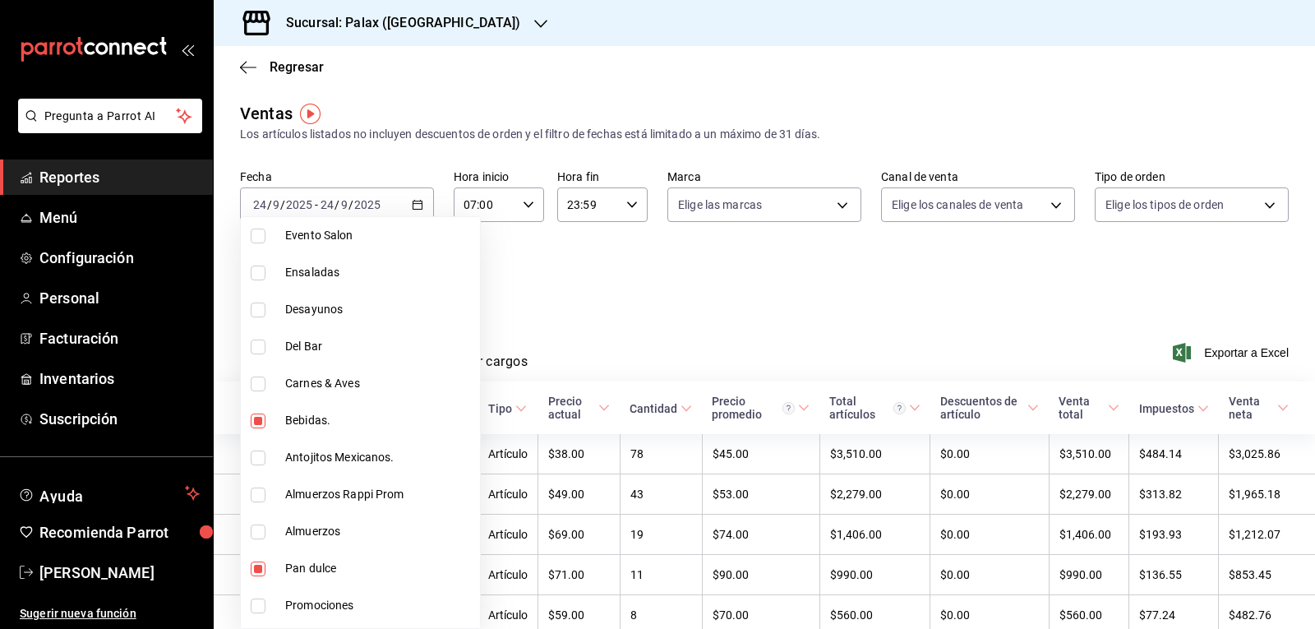
drag, startPoint x: 256, startPoint y: 568, endPoint x: 336, endPoint y: 544, distance: 84.0
click at [256, 566] on input "checkbox" at bounding box center [258, 568] width 15 height 15
checkbox input "false"
type input "90d14028-a2c9-4fb8-b762-41d9ea373592,4b82141e-e12f-4992-9202-ab169af21a46"
click at [682, 298] on div at bounding box center [657, 314] width 1315 height 629
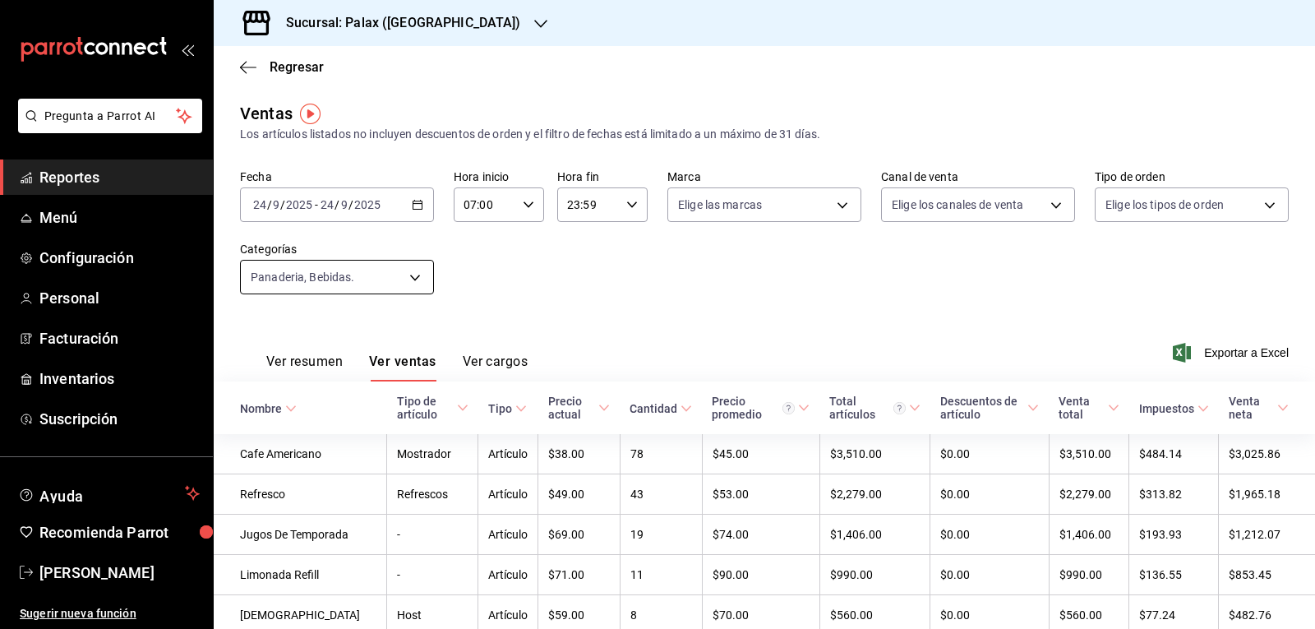
click at [411, 280] on body "Pregunta a Parrot AI Reportes Menú Configuración Personal Facturación Inventari…" at bounding box center [657, 314] width 1315 height 629
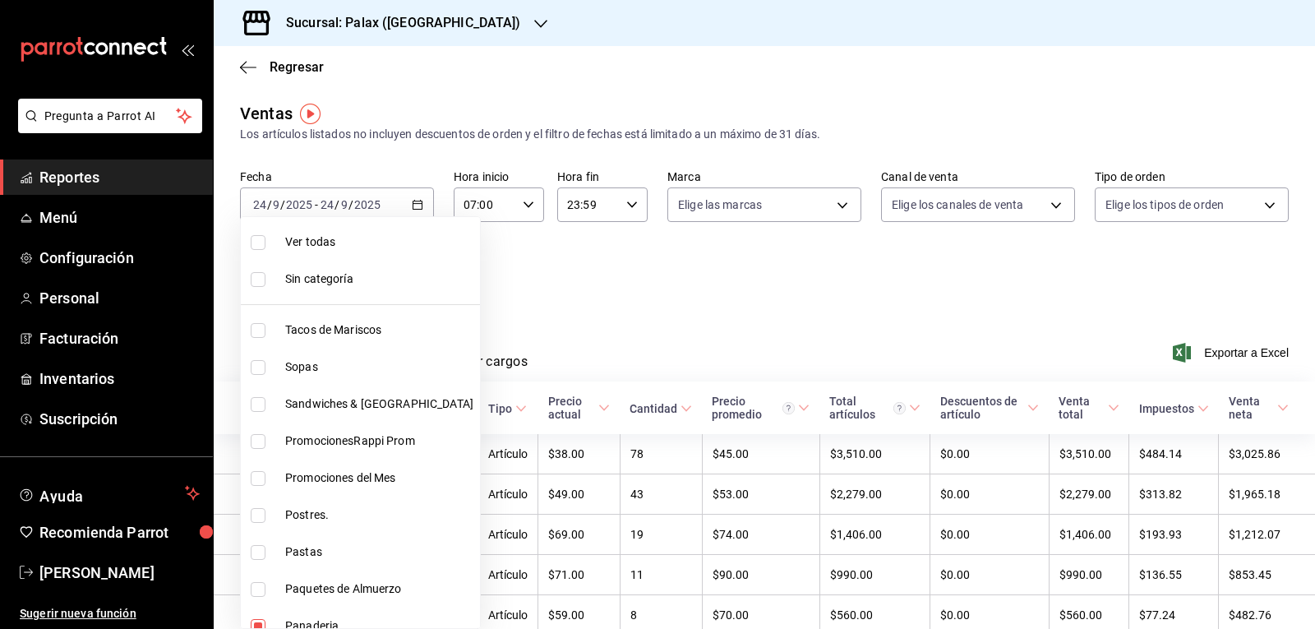
click at [632, 316] on div at bounding box center [657, 314] width 1315 height 629
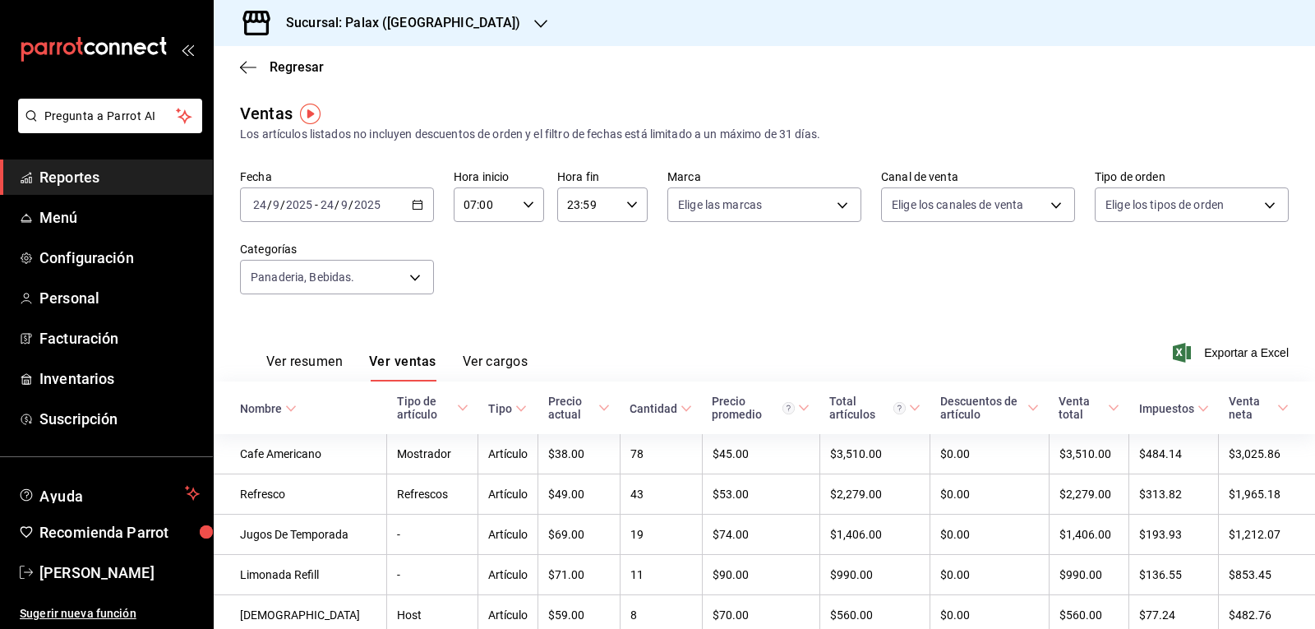
click at [395, 375] on button "Ver ventas" at bounding box center [402, 367] width 67 height 28
click at [399, 367] on button "Ver ventas" at bounding box center [402, 367] width 67 height 28
click at [422, 366] on button "Ver ventas" at bounding box center [402, 367] width 67 height 28
click at [421, 280] on body "Pregunta a Parrot AI Reportes Menú Configuración Personal Facturación Inventari…" at bounding box center [657, 314] width 1315 height 629
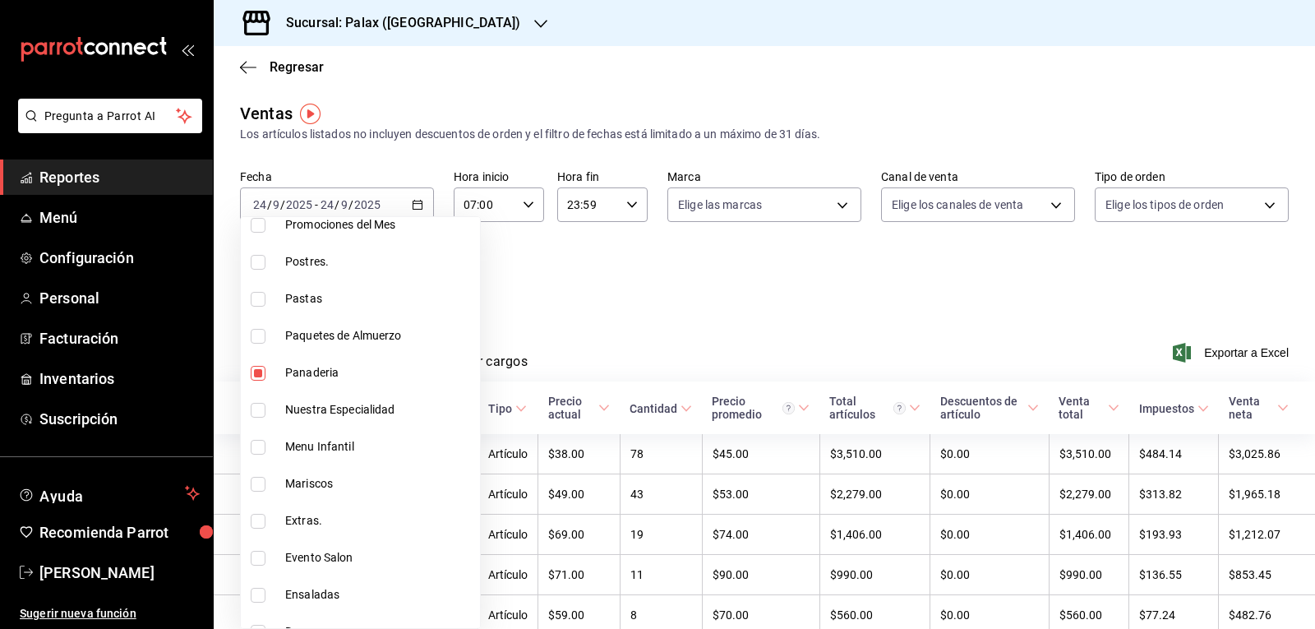
scroll to position [246, 0]
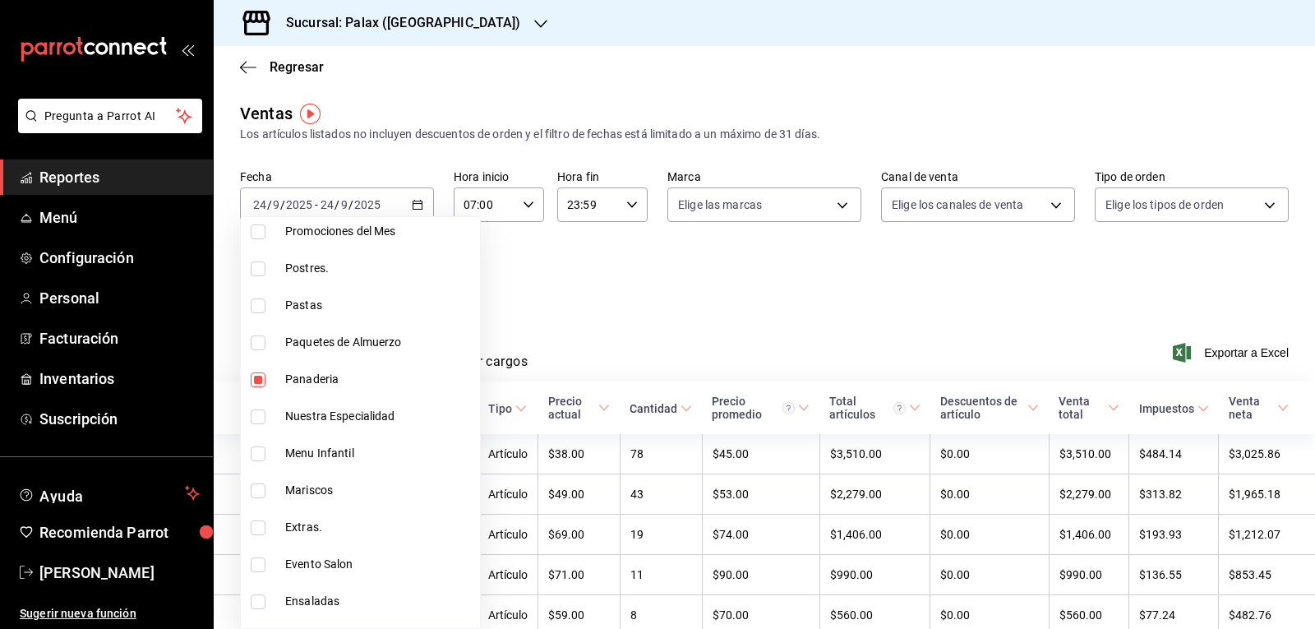
click at [264, 381] on input "checkbox" at bounding box center [258, 379] width 15 height 15
checkbox input "false"
type input "4b82141e-e12f-4992-9202-ab169af21a46"
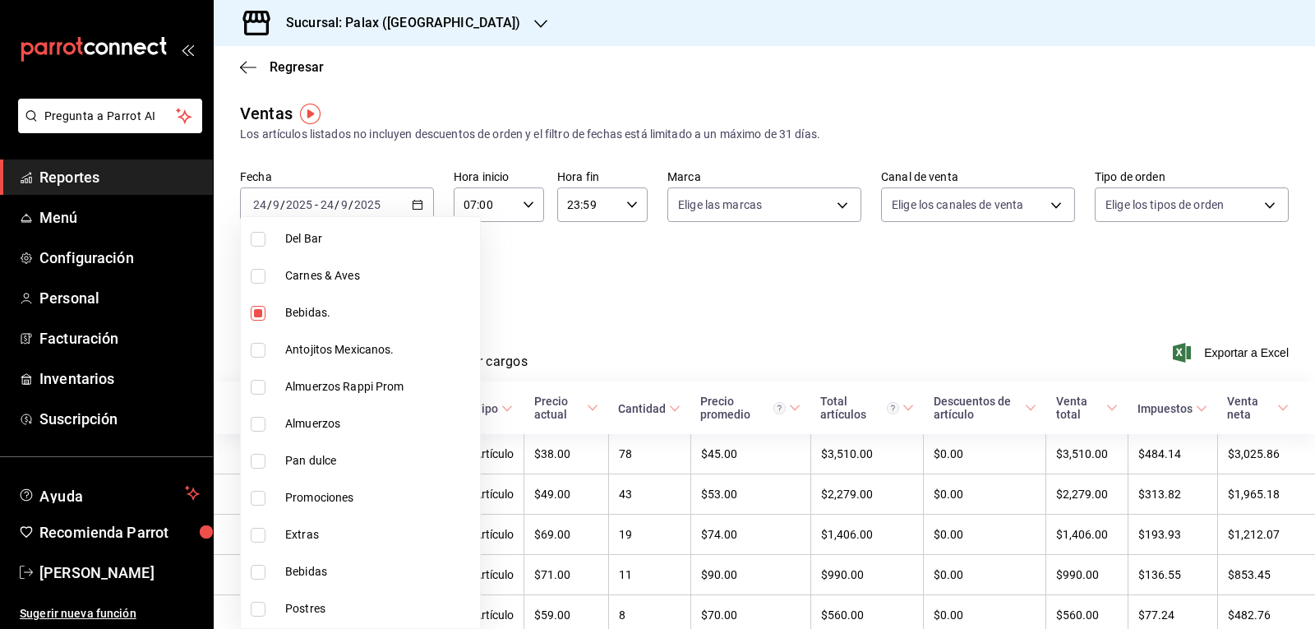
scroll to position [978, 0]
